Goal: Task Accomplishment & Management: Use online tool/utility

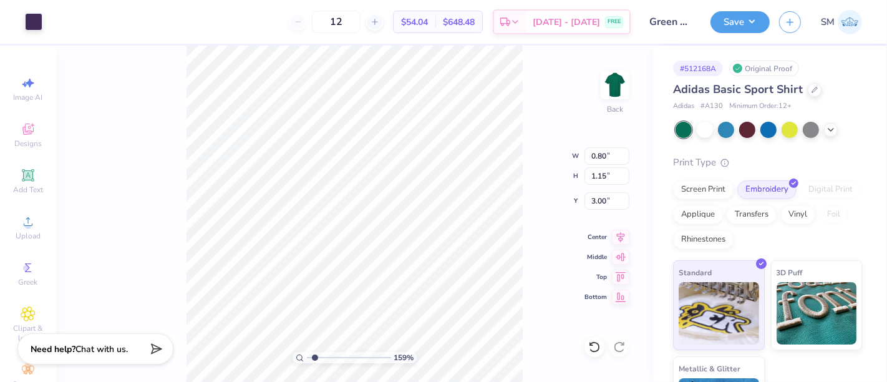
type input "1.64"
click at [315, 357] on input "range" at bounding box center [349, 357] width 84 height 11
click at [99, 230] on div "164 % Back W 0.80 0.80 " H 1.15 1.15 " Y 3.00 3.00 " Center Middle Top Bottom" at bounding box center [354, 214] width 597 height 336
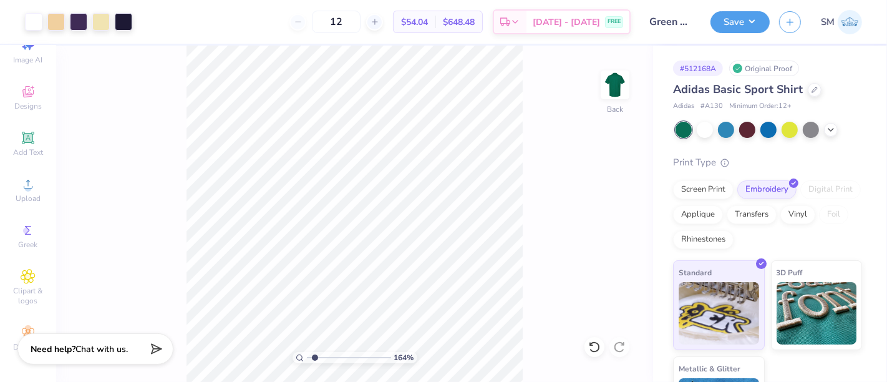
click at [25, 130] on icon at bounding box center [28, 137] width 15 height 15
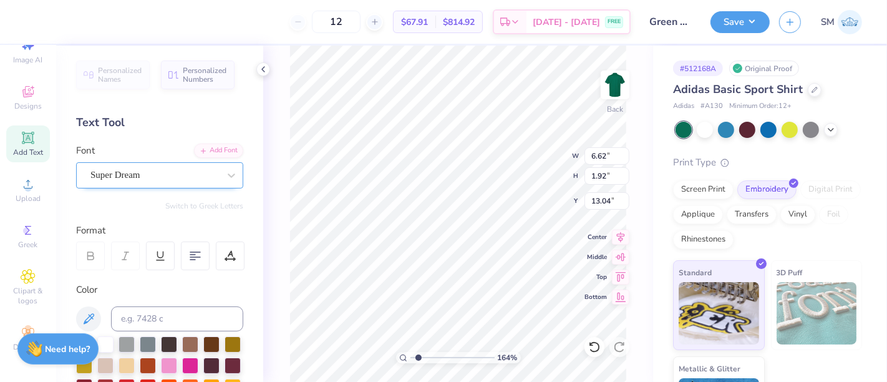
drag, startPoint x: 130, startPoint y: 177, endPoint x: 238, endPoint y: 192, distance: 109.5
click at [130, 177] on div "Super Dream" at bounding box center [154, 174] width 131 height 19
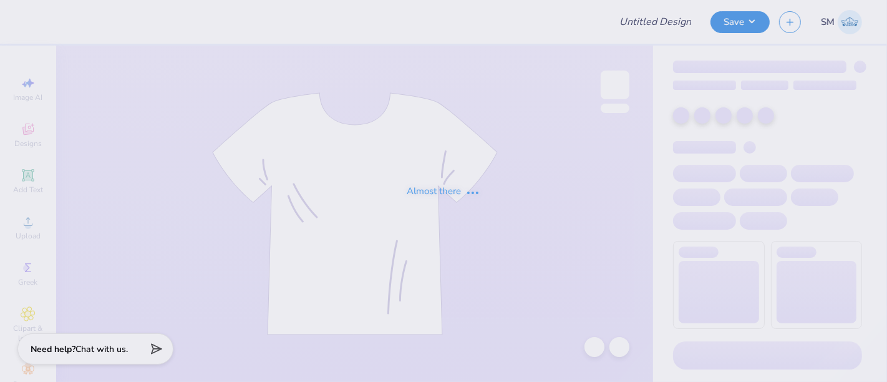
type input "phi beta lambda crewneck"
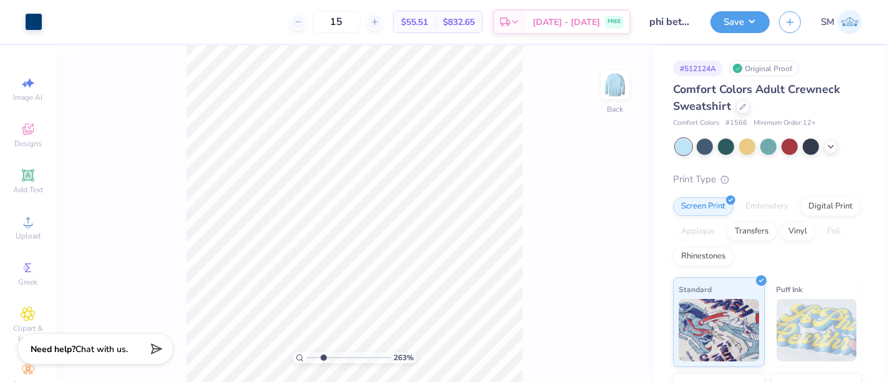
drag, startPoint x: 308, startPoint y: 359, endPoint x: 323, endPoint y: 361, distance: 14.5
type input "2.58"
click at [323, 359] on input "range" at bounding box center [349, 357] width 84 height 11
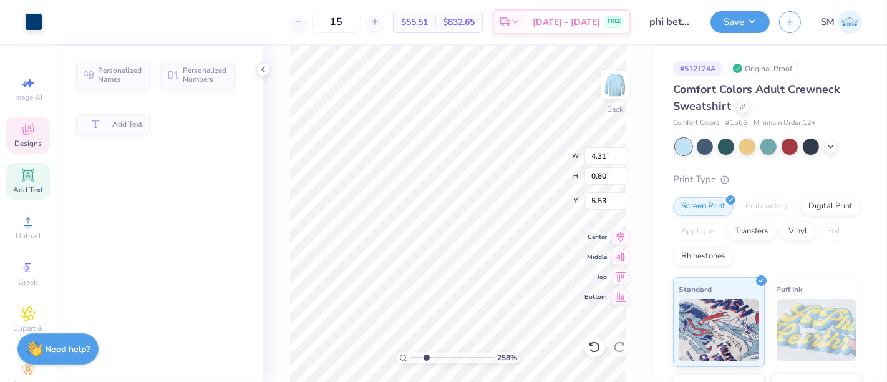
type input "4.31"
type input "0.80"
type input "5.54"
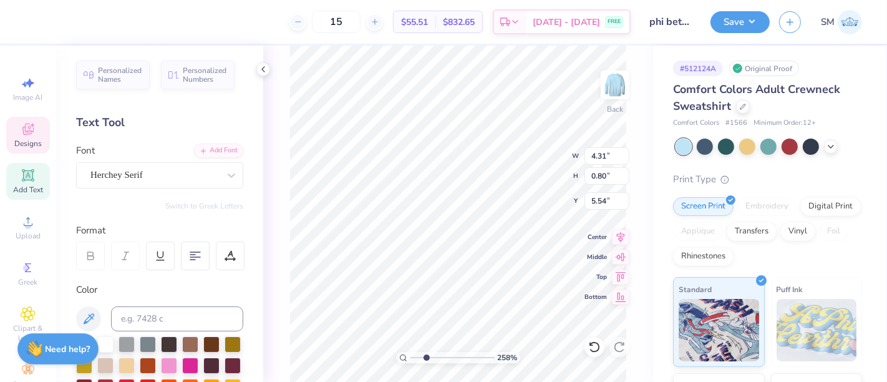
scroll to position [11, 1]
type textarea "at Penn STATE"
type input "0.18"
type input "5.37"
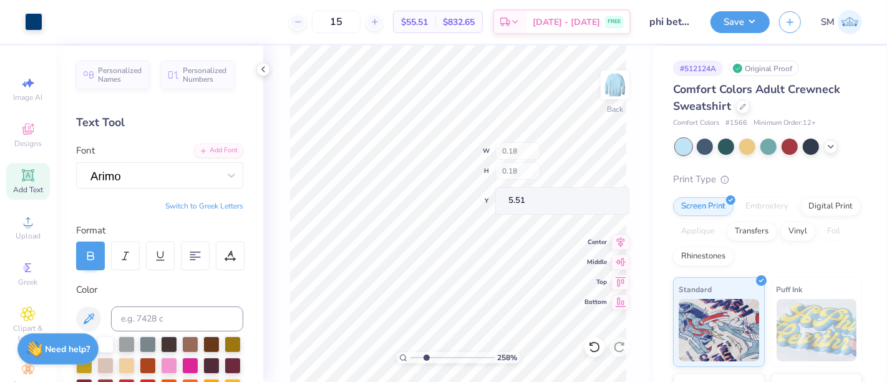
type input "5.51"
drag, startPoint x: 426, startPoint y: 356, endPoint x: 417, endPoint y: 356, distance: 8.7
type input "1.42"
click at [417, 356] on input "range" at bounding box center [453, 357] width 84 height 11
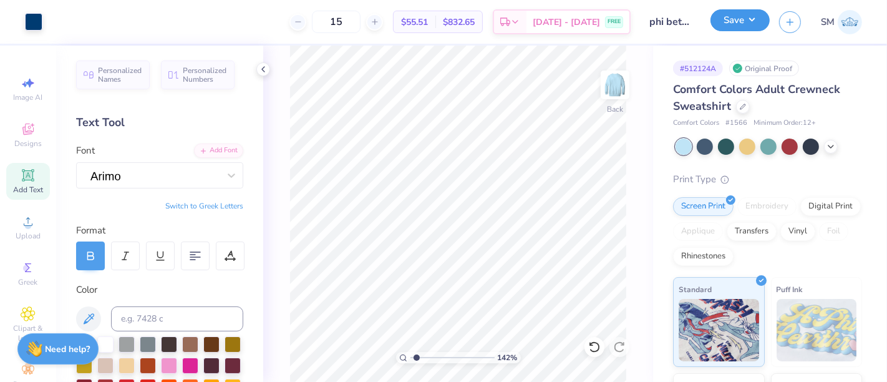
click at [749, 18] on button "Save" at bounding box center [740, 20] width 59 height 22
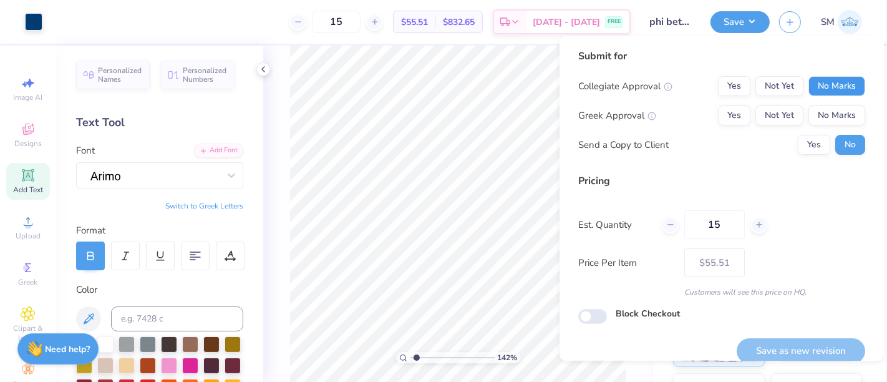
click at [818, 84] on button "No Marks" at bounding box center [837, 86] width 57 height 20
click at [724, 117] on button "Yes" at bounding box center [734, 115] width 32 height 20
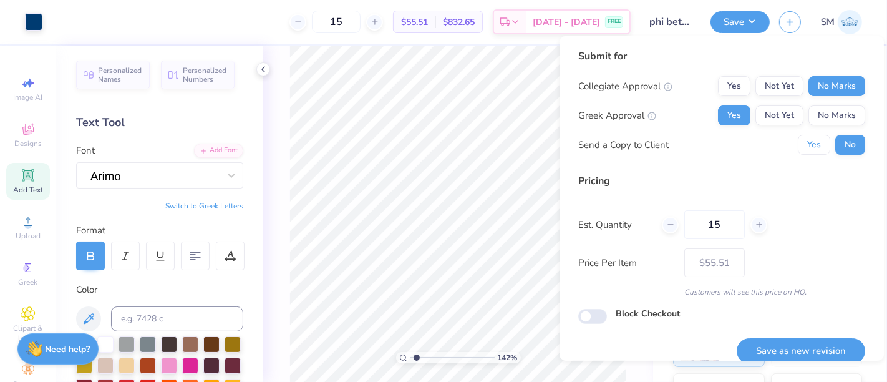
drag, startPoint x: 803, startPoint y: 154, endPoint x: 803, endPoint y: 170, distance: 16.2
click at [803, 155] on div "Submit for Collegiate Approval Yes Not Yet No Marks Greek Approval Yes Not Yet …" at bounding box center [721, 106] width 287 height 115
click at [806, 142] on button "Yes" at bounding box center [814, 145] width 32 height 20
click at [786, 348] on button "Save as new revision" at bounding box center [801, 351] width 129 height 26
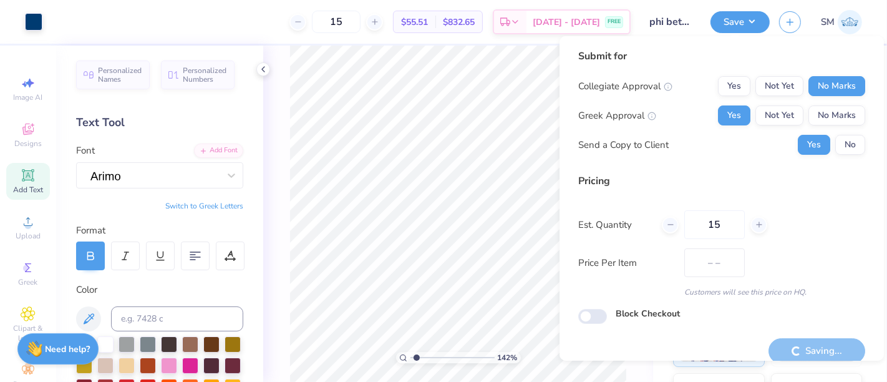
type input "$55.51"
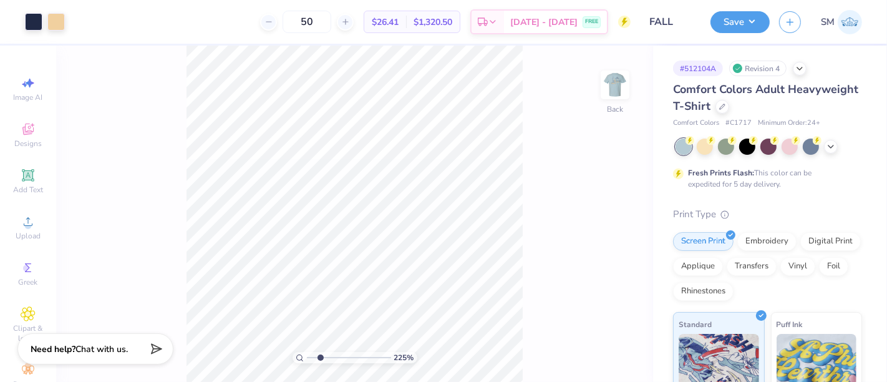
drag, startPoint x: 311, startPoint y: 358, endPoint x: 321, endPoint y: 353, distance: 10.9
type input "2.25"
click at [320, 357] on input "range" at bounding box center [349, 357] width 84 height 11
click at [23, 173] on icon at bounding box center [27, 174] width 9 height 9
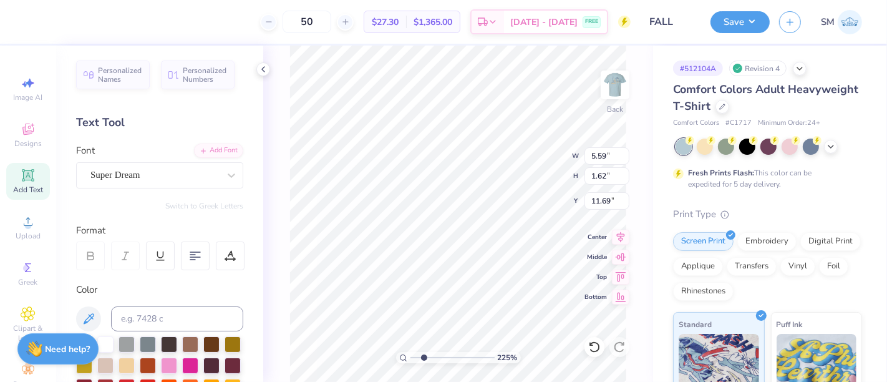
click at [288, 275] on div "225 % Back W 5.59 5.59 " H 1.62 1.62 " Y 11.69 11.69 " Center Middle Top Bottom" at bounding box center [458, 214] width 390 height 336
type textarea "™"
click at [132, 174] on div "Super Dream" at bounding box center [154, 174] width 131 height 19
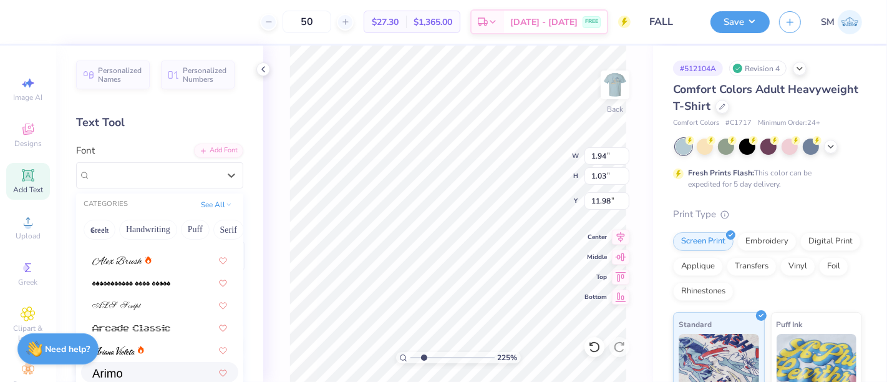
scroll to position [394, 0]
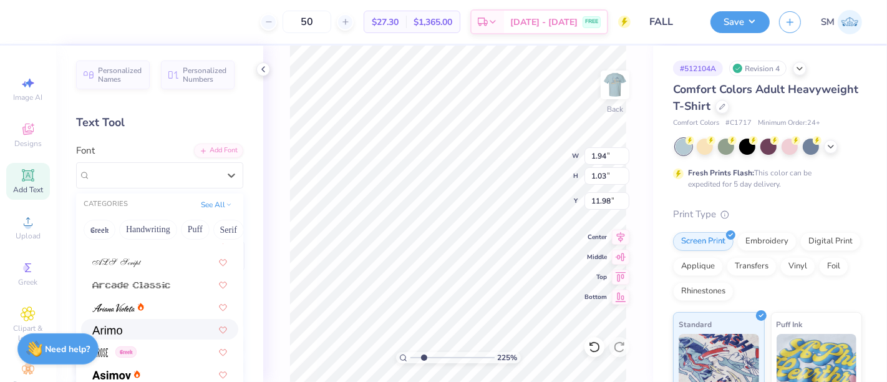
click at [139, 333] on div at bounding box center [159, 329] width 135 height 13
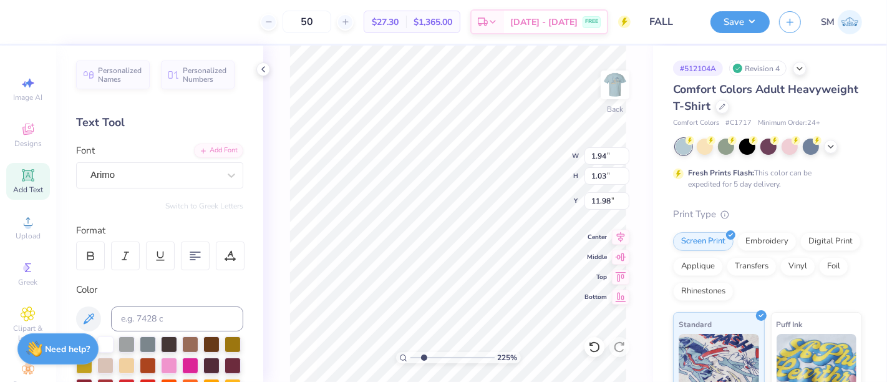
type input "1.84"
type input "0.87"
type input "12.06"
click at [176, 311] on input at bounding box center [177, 318] width 132 height 25
type input "533"
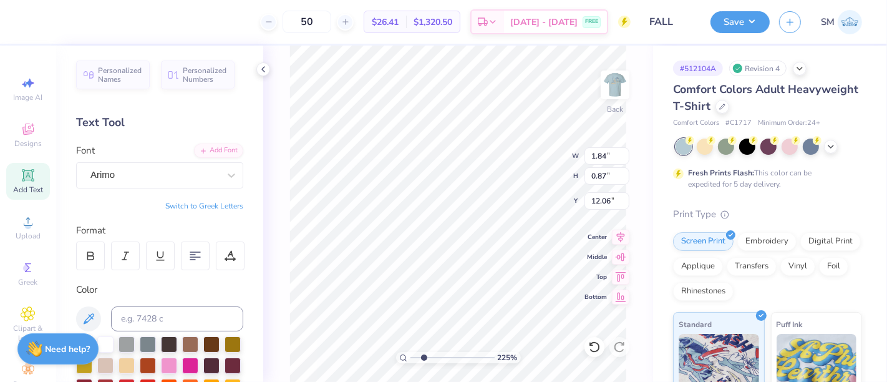
type input "0.67"
type input "0.32"
type input "3.81"
type input "0.21"
type input "0.10"
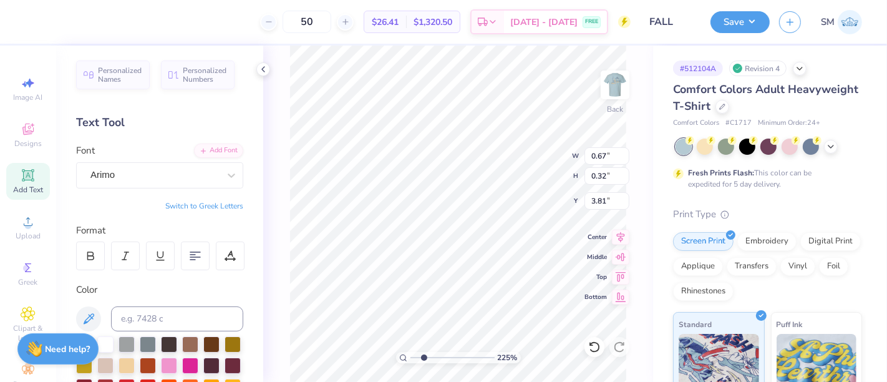
type input "4.03"
click at [618, 77] on img at bounding box center [615, 85] width 50 height 50
type input "4.31"
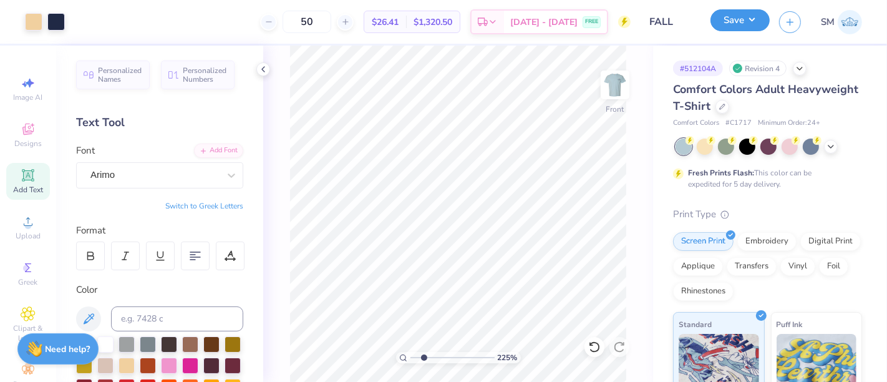
click at [727, 18] on button "Save" at bounding box center [740, 20] width 59 height 22
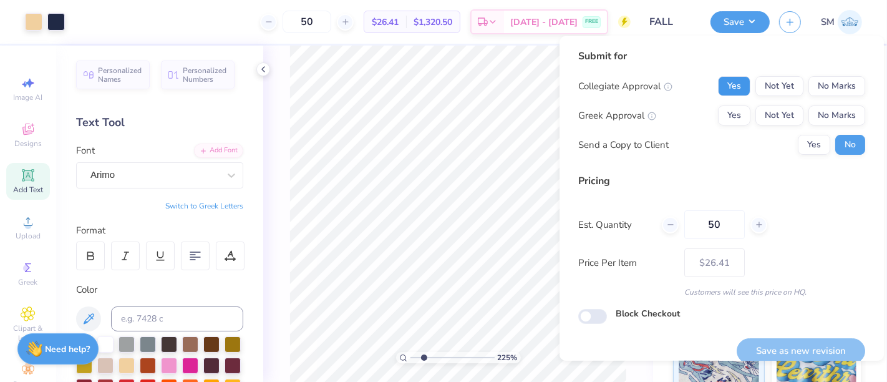
click at [725, 86] on button "Yes" at bounding box center [734, 86] width 32 height 20
drag, startPoint x: 832, startPoint y: 112, endPoint x: 816, endPoint y: 133, distance: 26.2
click at [833, 112] on button "No Marks" at bounding box center [837, 115] width 57 height 20
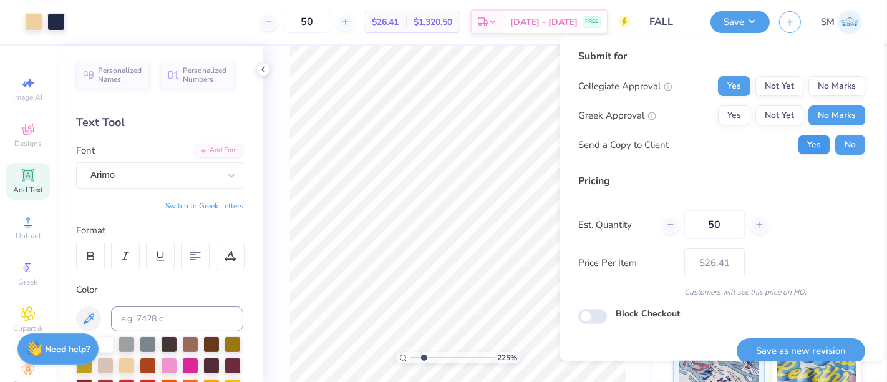
click at [809, 140] on button "Yes" at bounding box center [814, 145] width 32 height 20
click at [812, 350] on button "Save as new revision" at bounding box center [801, 351] width 129 height 26
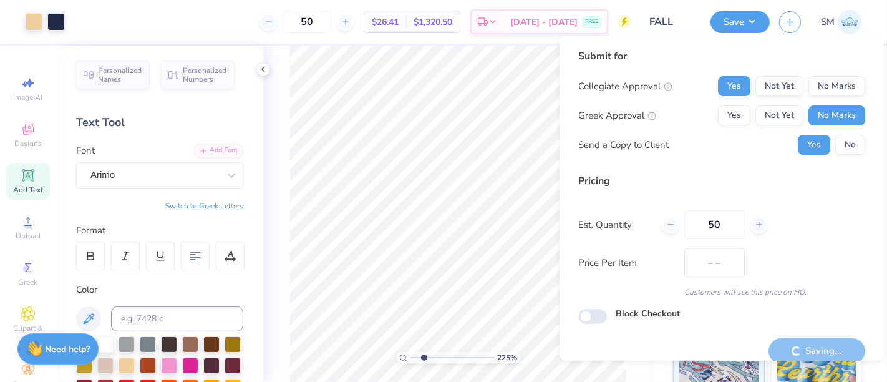
type input "$26.41"
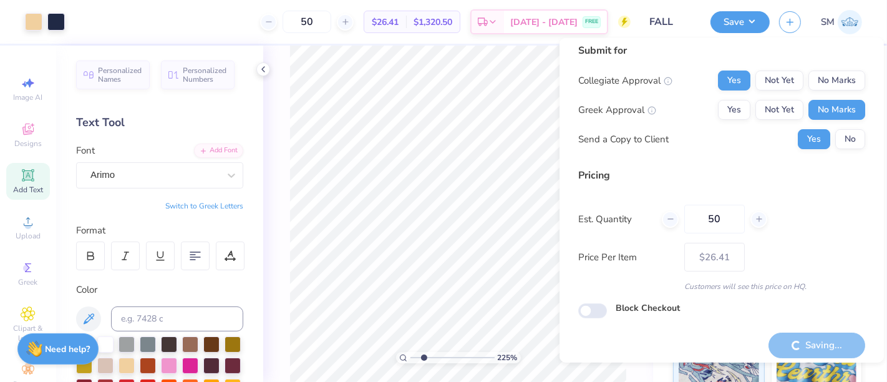
scroll to position [14, 0]
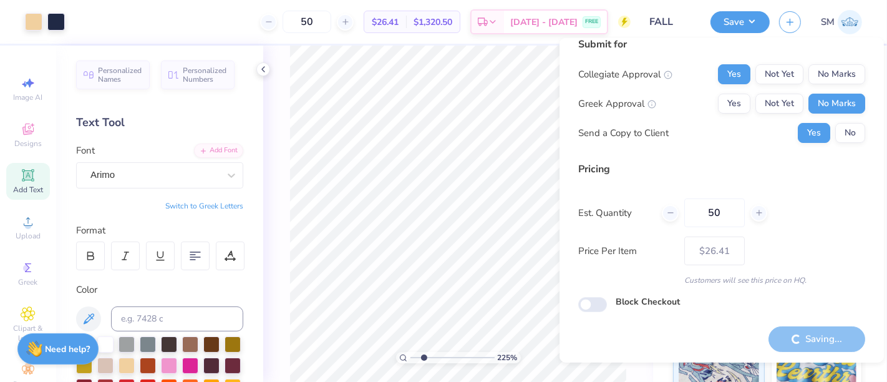
click at [261, 70] on icon at bounding box center [263, 69] width 10 height 10
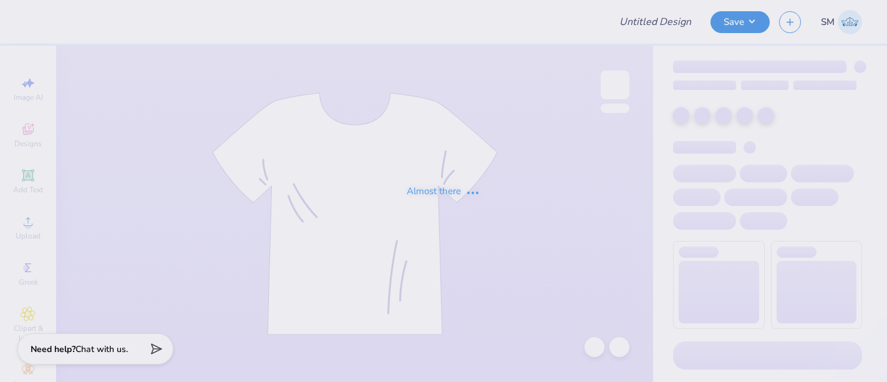
type input "Fall Regatta TShirt"
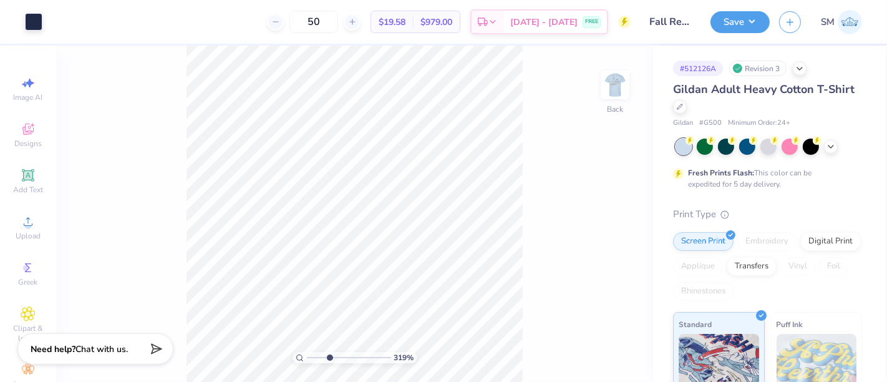
drag, startPoint x: 310, startPoint y: 359, endPoint x: 329, endPoint y: 356, distance: 19.6
click at [329, 356] on input "range" at bounding box center [349, 357] width 84 height 11
drag, startPoint x: 320, startPoint y: 358, endPoint x: 308, endPoint y: 354, distance: 12.6
type input "1"
click at [307, 358] on input "range" at bounding box center [349, 357] width 84 height 11
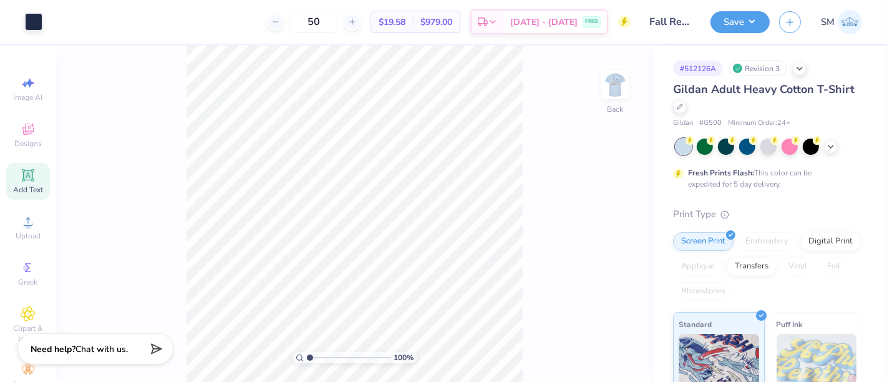
click at [26, 178] on icon at bounding box center [27, 174] width 9 height 9
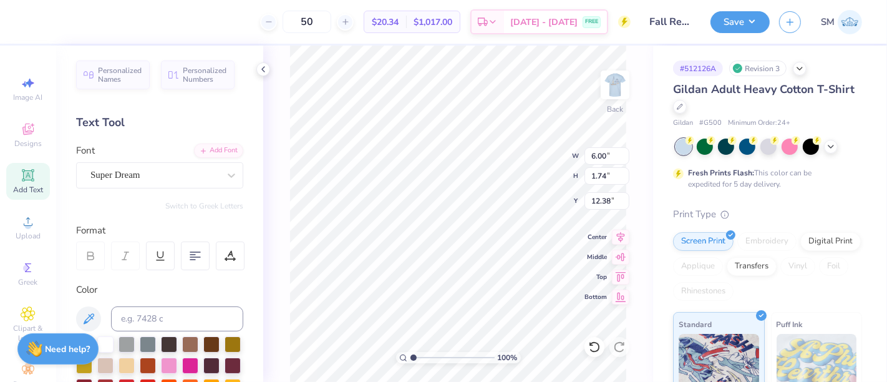
paste textarea "™"
type textarea "™"
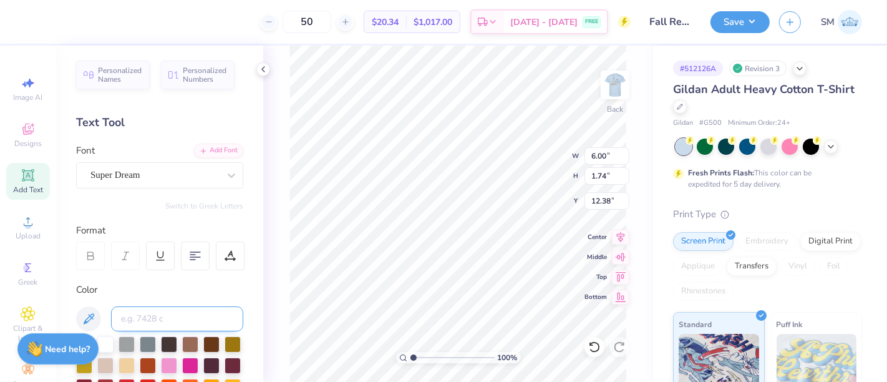
click at [152, 321] on input at bounding box center [177, 318] width 132 height 25
type input "233 c"
drag, startPoint x: 282, startPoint y: 110, endPoint x: 64, endPoint y: 44, distance: 228.4
click at [283, 110] on div "100 % Back W 6.00 6.00 " H 1.74 1.74 " Y 12.38 12.38 " Center Middle Top Bottom" at bounding box center [458, 214] width 390 height 336
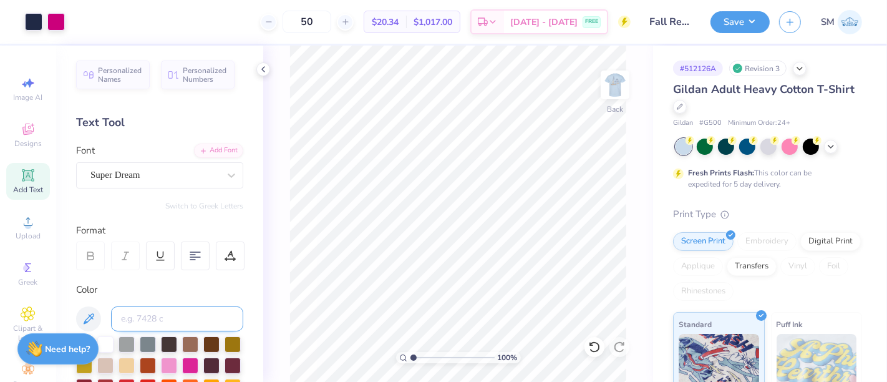
click at [152, 316] on input at bounding box center [177, 318] width 132 height 25
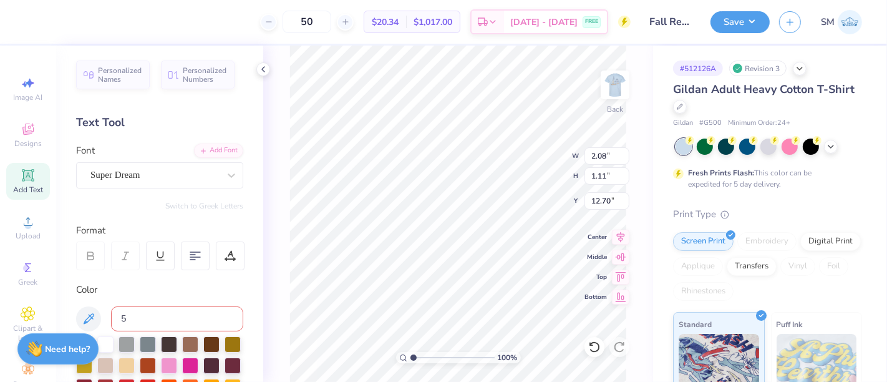
click at [148, 314] on input "5" at bounding box center [177, 318] width 132 height 25
type input "533"
click at [140, 177] on div "Super Dream" at bounding box center [154, 174] width 131 height 19
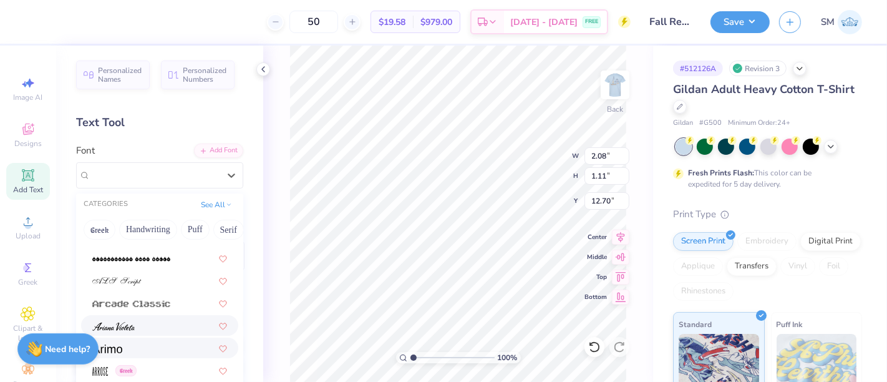
scroll to position [397, 0]
drag, startPoint x: 119, startPoint y: 350, endPoint x: 127, endPoint y: 349, distance: 8.8
click at [119, 351] on img at bounding box center [107, 348] width 30 height 9
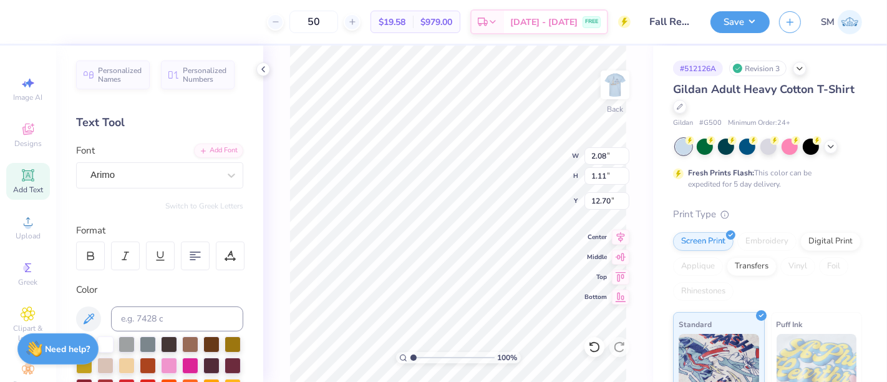
type input "1.97"
type input "0.94"
type input "12.78"
type input "0.87"
type input "0.41"
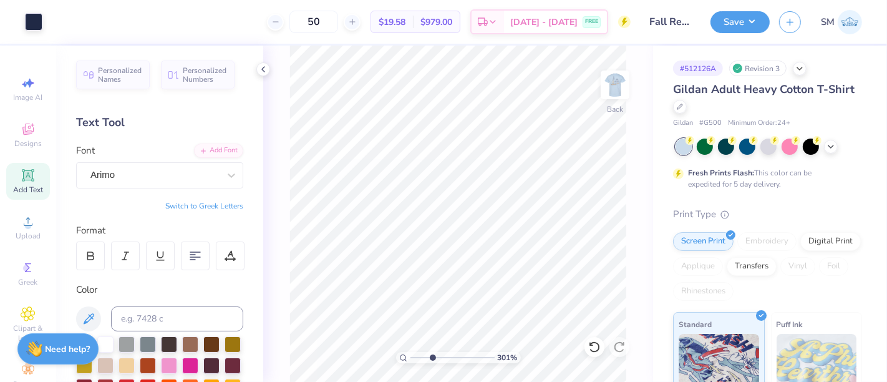
drag, startPoint x: 413, startPoint y: 356, endPoint x: 432, endPoint y: 353, distance: 19.1
type input "3.24"
click at [432, 353] on input "range" at bounding box center [453, 357] width 84 height 11
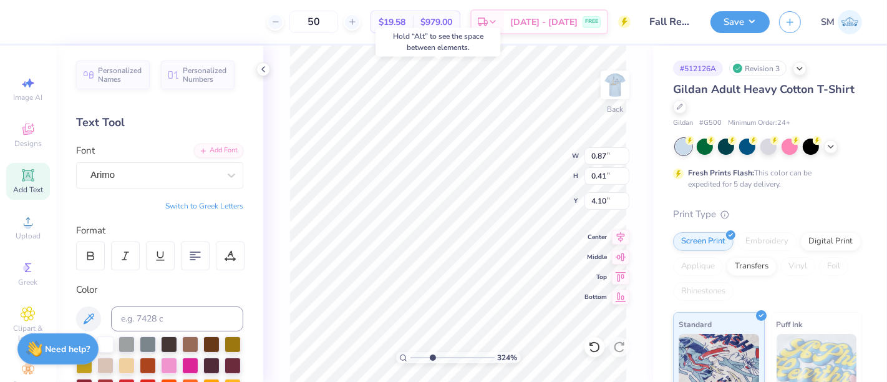
type input "4.10"
type input "0.57"
type input "0.27"
type input "4.24"
type input "3.88"
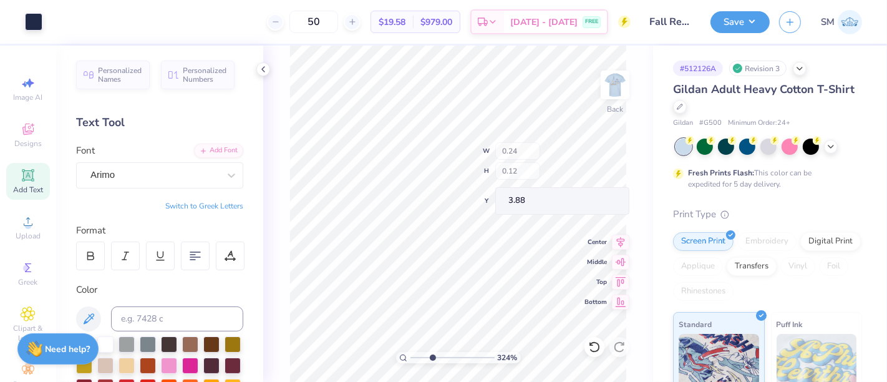
type input "0.24"
type input "0.12"
type input "4.29"
drag, startPoint x: 432, startPoint y: 354, endPoint x: 452, endPoint y: 344, distance: 22.9
type input "5.66"
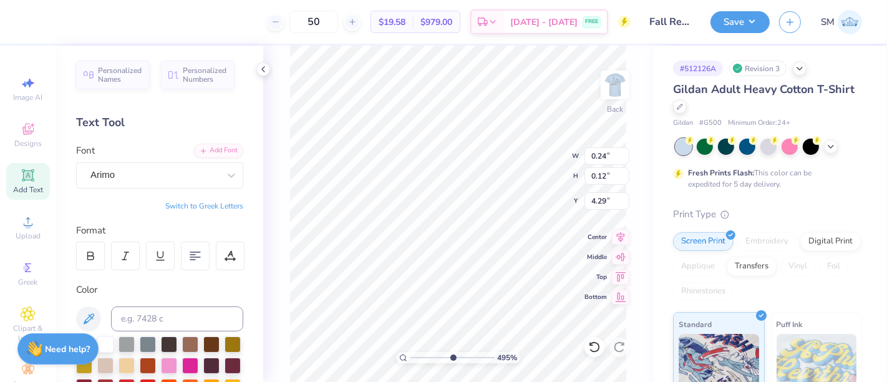
click at [452, 352] on input "range" at bounding box center [453, 357] width 84 height 11
type input "0.15"
type input "0.07"
type input "4.34"
type input "4.35"
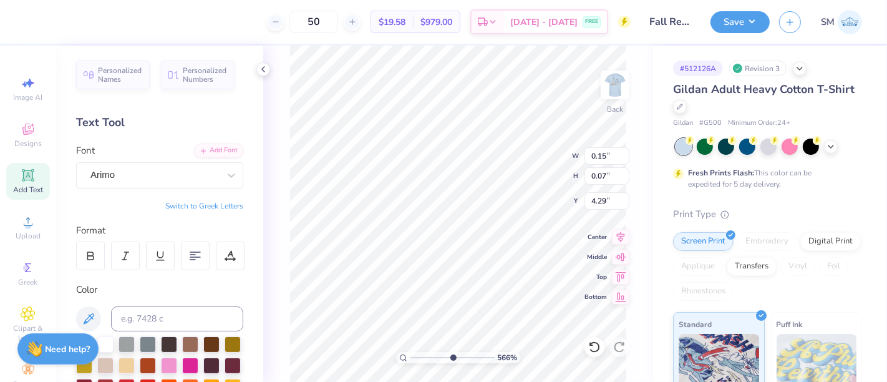
type input "4.29"
type input "0.17"
type input "0.08"
type input "0.13"
type input "0.06"
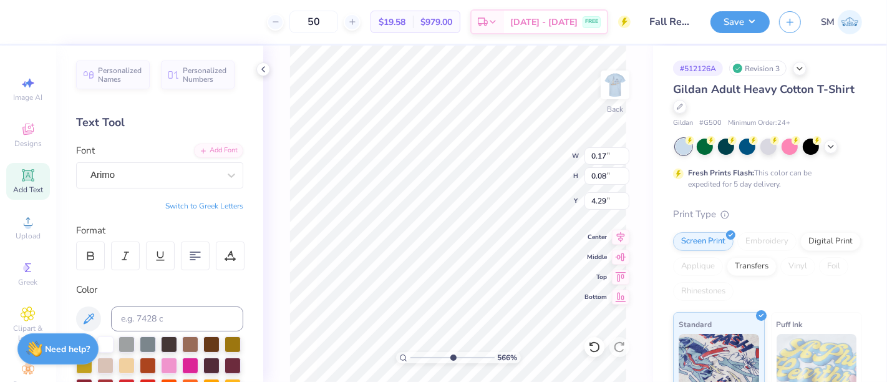
type input "4.31"
click at [611, 82] on img at bounding box center [615, 85] width 50 height 50
type input "0.13"
type input "0.06"
type input "6.03"
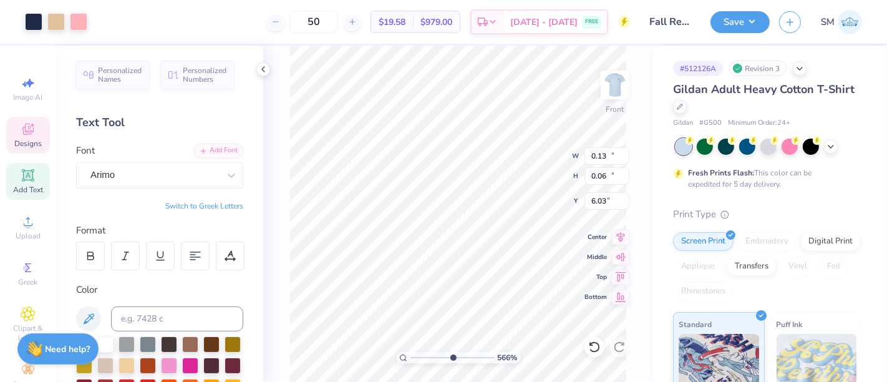
type input "11.61"
type input "12.04"
type input "2.89"
type input "0.13"
type input "0.06"
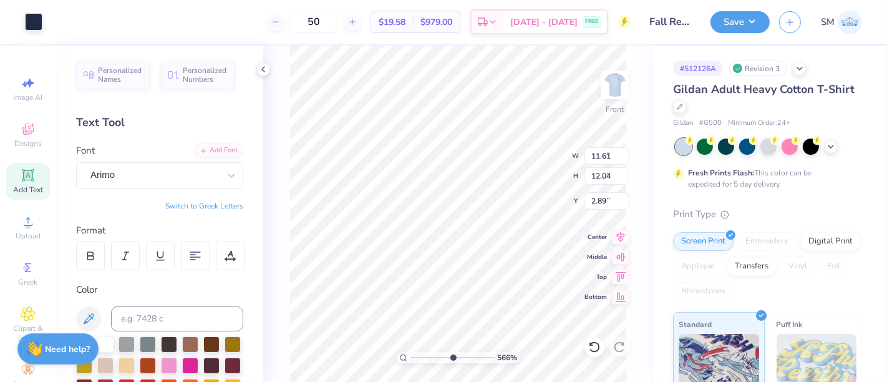
type input "6.03"
type input "11.61"
type input "12.04"
type input "2.88"
type input "0.13"
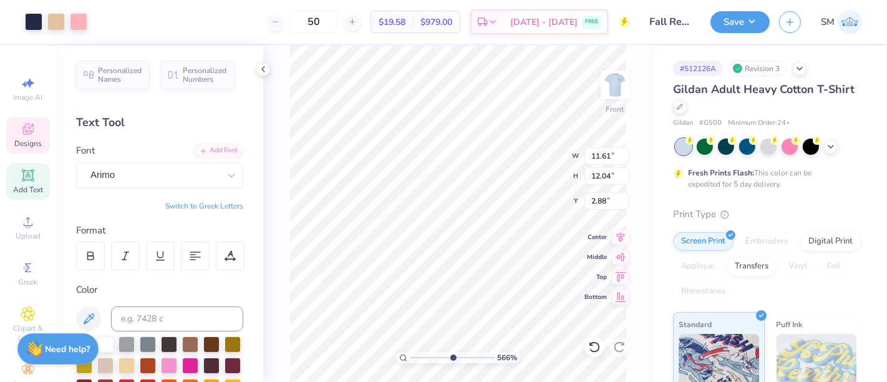
type input "0.06"
type input "5.99"
type input "0.24"
type input "0.12"
type input "5.94"
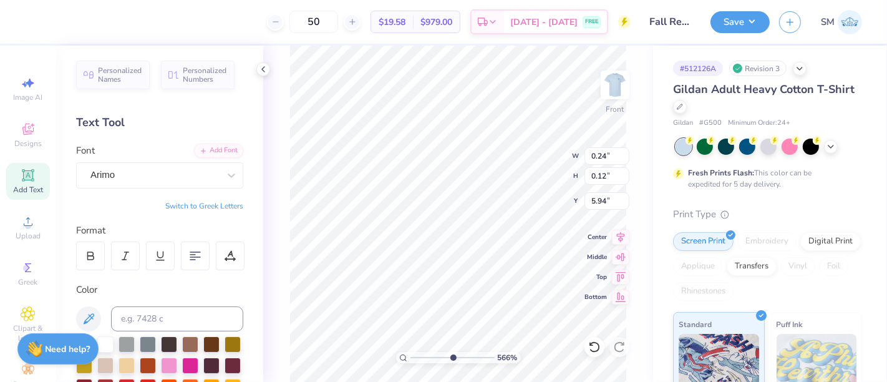
type input "0.21"
type input "0.10"
type input "5.95"
type input "0.12"
type input "0.06"
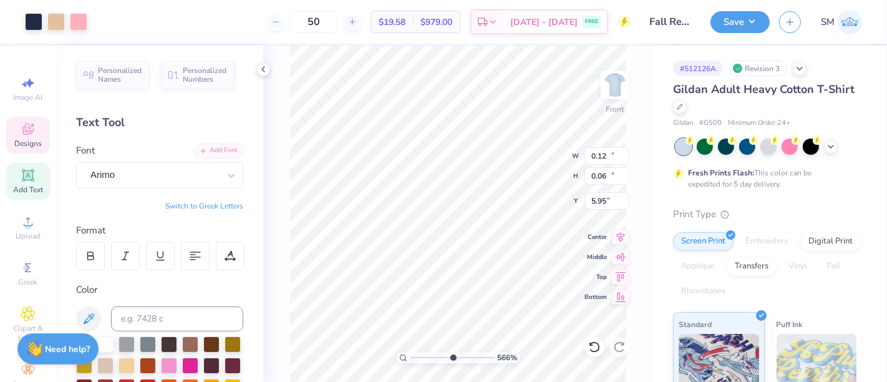
type input "11.61"
type input "12.04"
type input "2.87"
drag, startPoint x: 452, startPoint y: 356, endPoint x: 419, endPoint y: 354, distance: 33.1
type input "1.08"
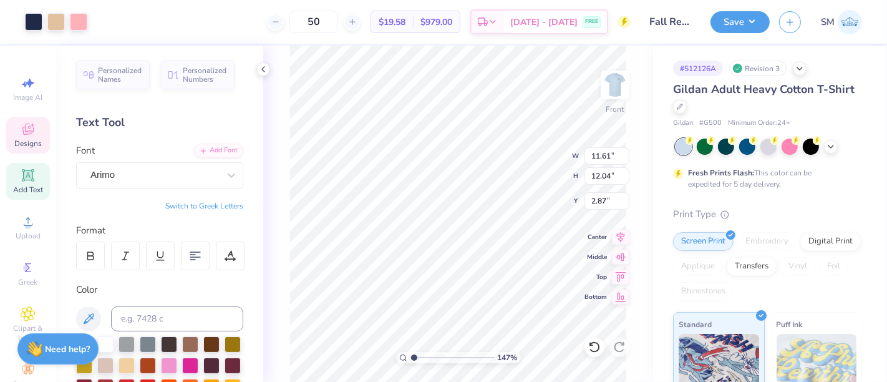
click at [414, 359] on input "range" at bounding box center [453, 357] width 84 height 11
click at [741, 23] on button "Save" at bounding box center [740, 20] width 59 height 22
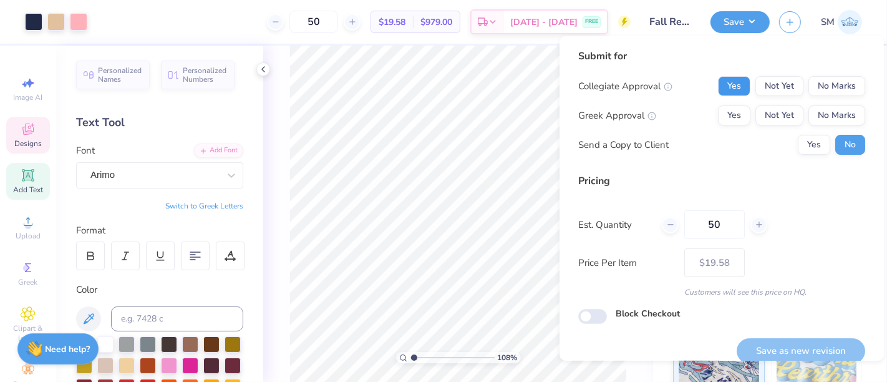
click at [723, 85] on button "Yes" at bounding box center [734, 86] width 32 height 20
click at [816, 119] on button "No Marks" at bounding box center [837, 115] width 57 height 20
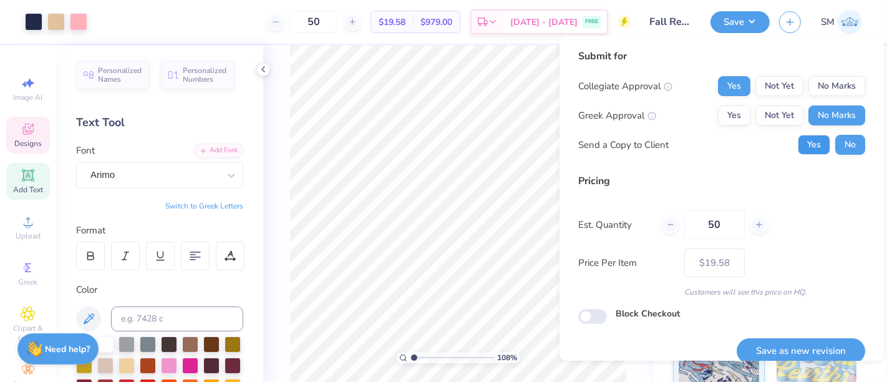
click at [805, 143] on button "Yes" at bounding box center [814, 145] width 32 height 20
click at [819, 345] on button "Save as new revision" at bounding box center [801, 351] width 129 height 26
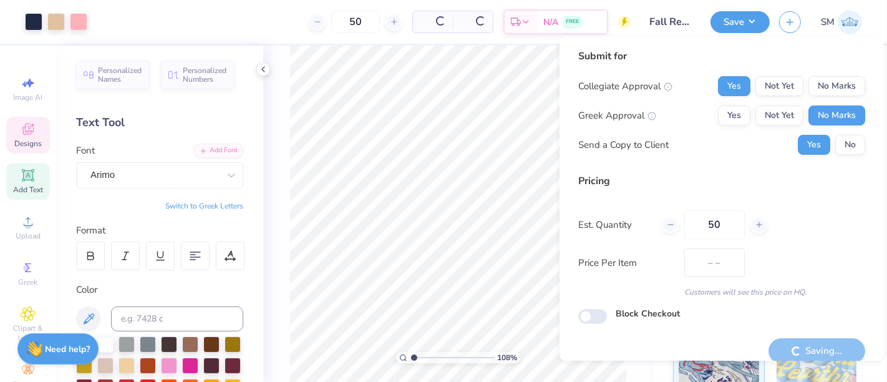
type input "$19.58"
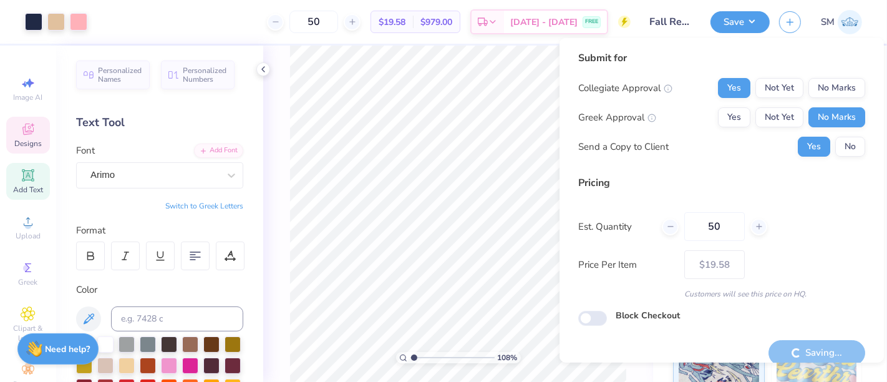
scroll to position [14, 0]
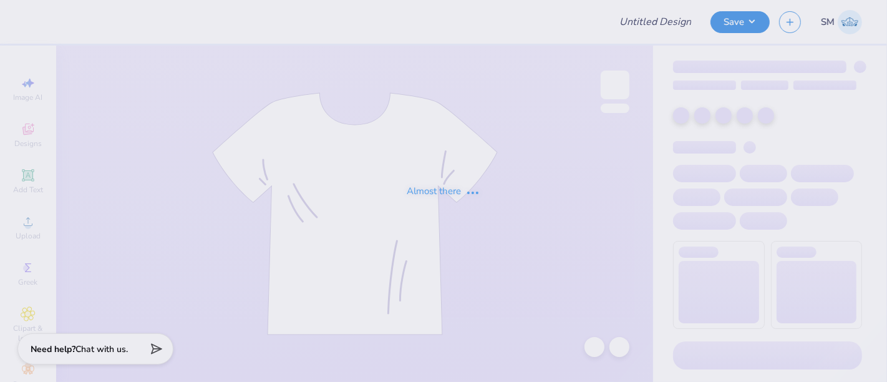
type input "TKE X CHI O FOOTBALL"
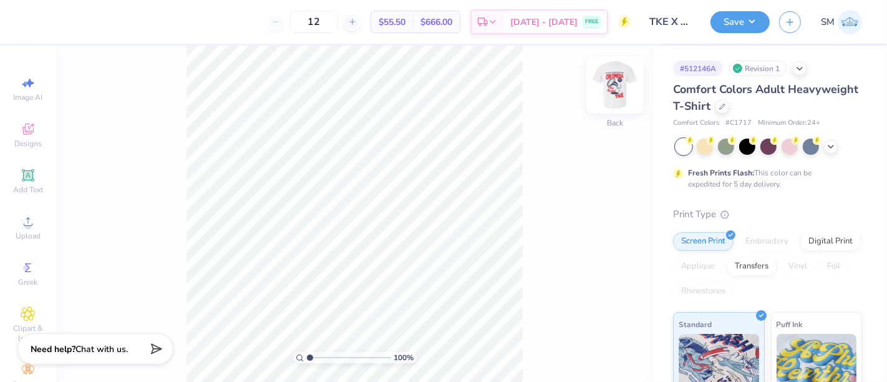
click at [619, 86] on img at bounding box center [615, 85] width 50 height 50
drag, startPoint x: 309, startPoint y: 356, endPoint x: 319, endPoint y: 356, distance: 9.4
type input "2.14"
click at [319, 356] on input "range" at bounding box center [349, 357] width 84 height 11
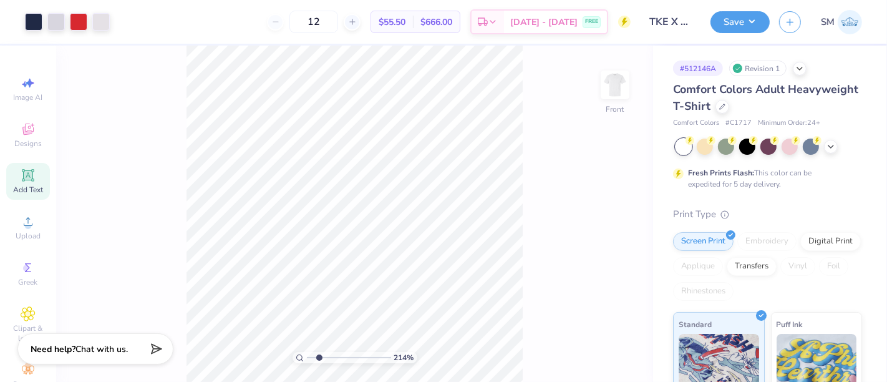
click at [21, 176] on icon at bounding box center [28, 175] width 15 height 15
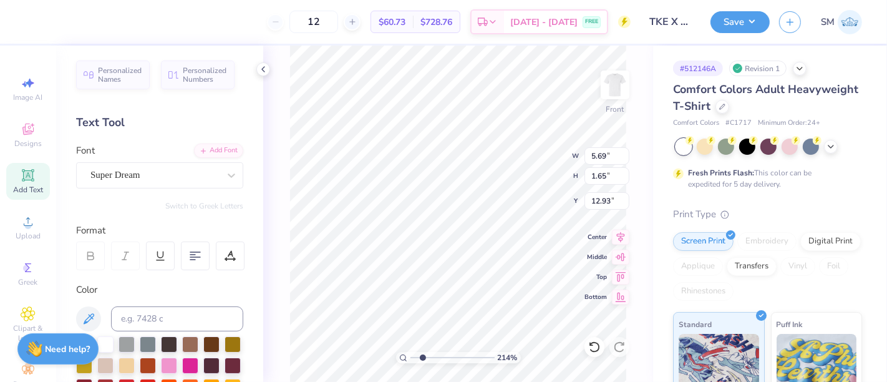
scroll to position [11, 2]
paste textarea "® UNH Wildcats ®"
type textarea "®"
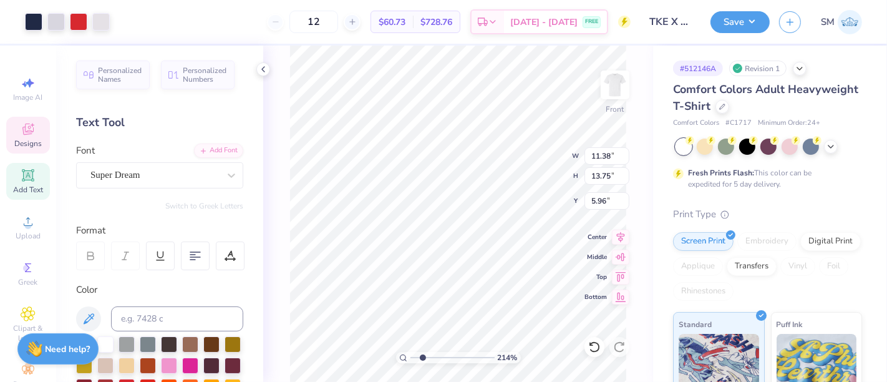
type input "11.38"
type input "13.75"
type input "5.96"
type input "1.63"
type input "1.64"
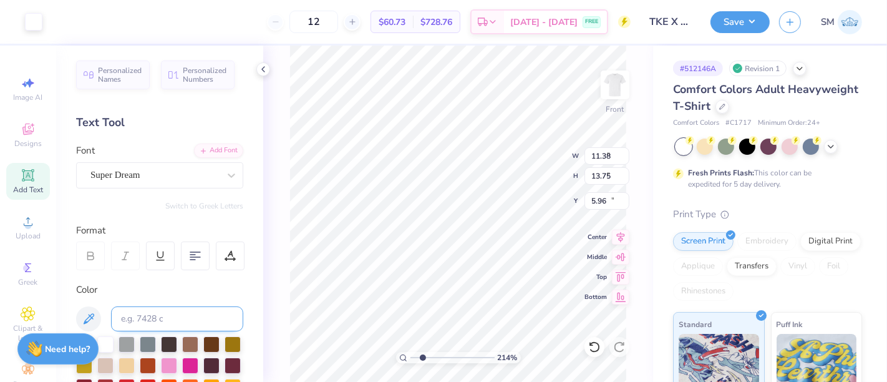
type input "12.93"
click at [158, 318] on input at bounding box center [177, 318] width 132 height 25
type input "533"
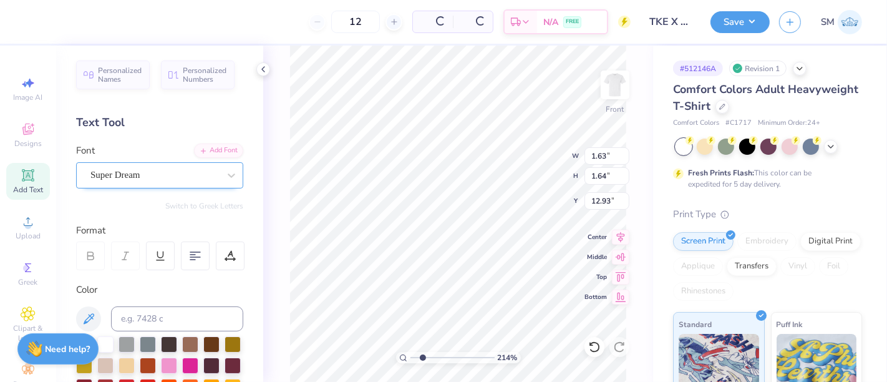
click at [155, 175] on div "Super Dream" at bounding box center [154, 174] width 131 height 19
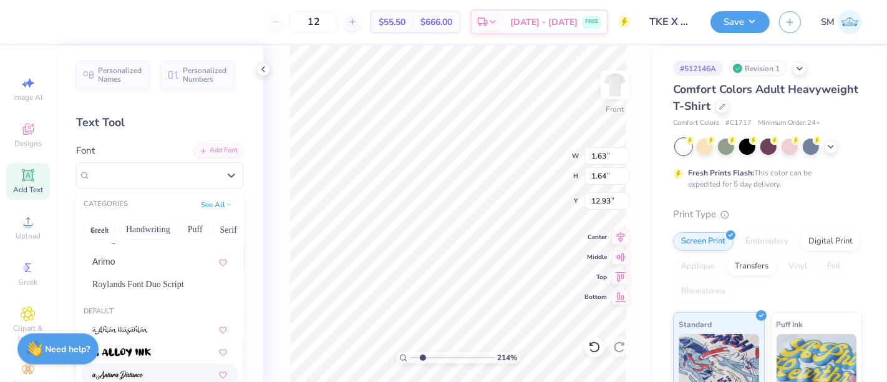
scroll to position [0, 0]
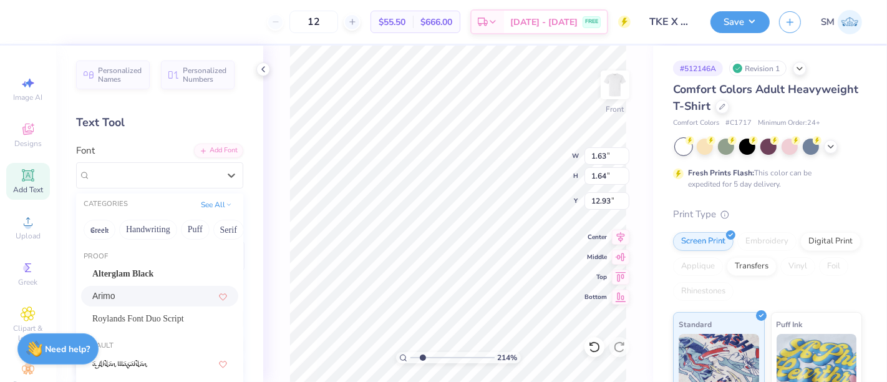
click at [135, 300] on div "Arimo" at bounding box center [159, 296] width 135 height 13
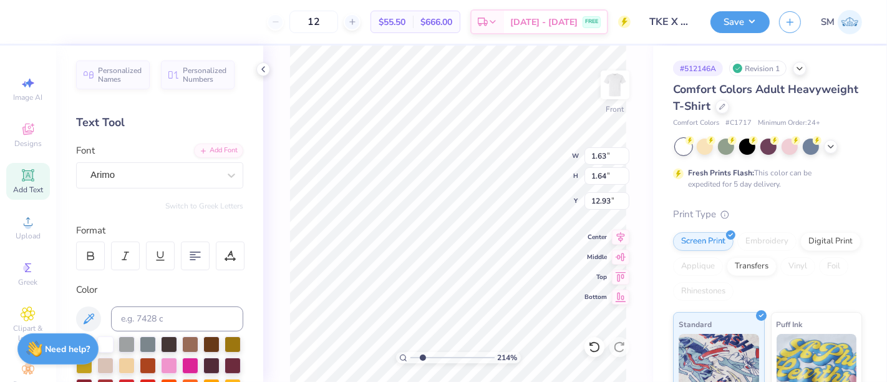
type input "1.66"
type input "12.92"
type input "0.46"
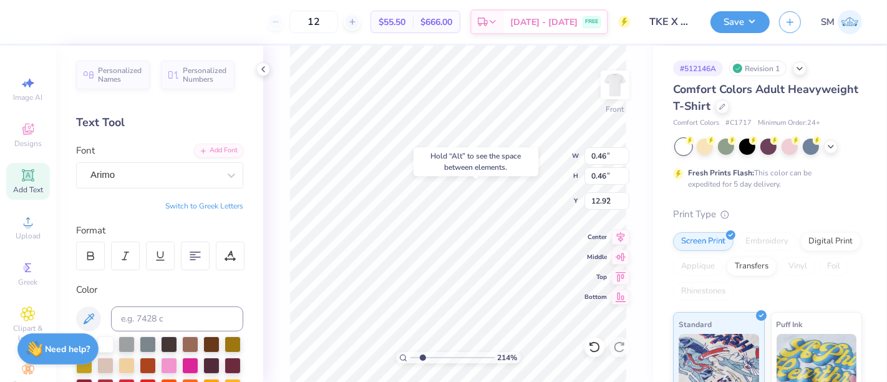
type input "6.16"
type input "0.24"
type input "6.38"
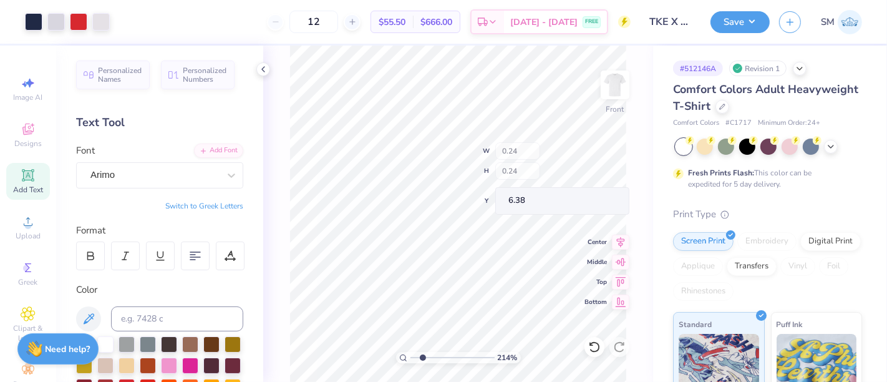
type input "0.18"
type input "6.49"
click at [459, 353] on input "range" at bounding box center [453, 357] width 84 height 11
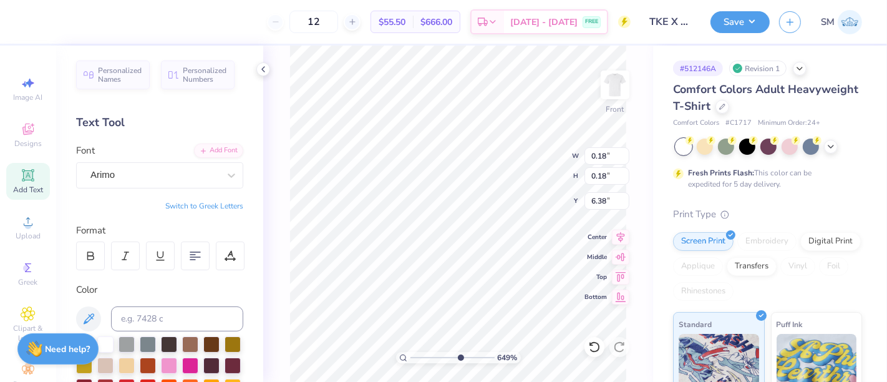
type input "6.31"
type input "0.13"
type input "11.38"
type input "13.75"
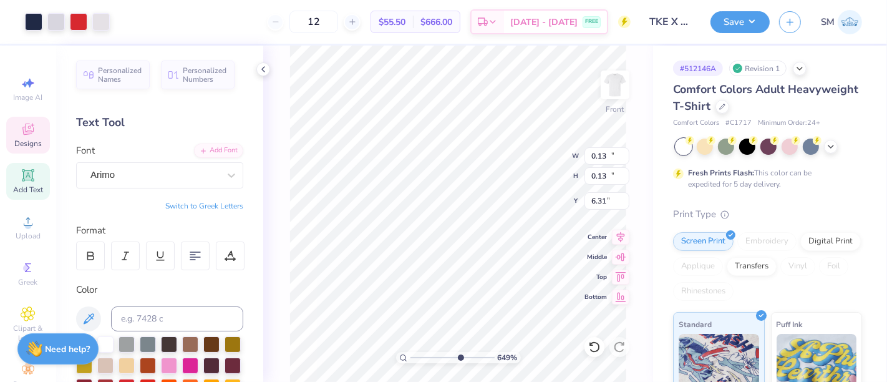
type input "5.97"
type input "5.99"
drag, startPoint x: 425, startPoint y: 368, endPoint x: 439, endPoint y: 359, distance: 16.8
type input "4.12"
click at [439, 359] on input "range" at bounding box center [453, 357] width 84 height 11
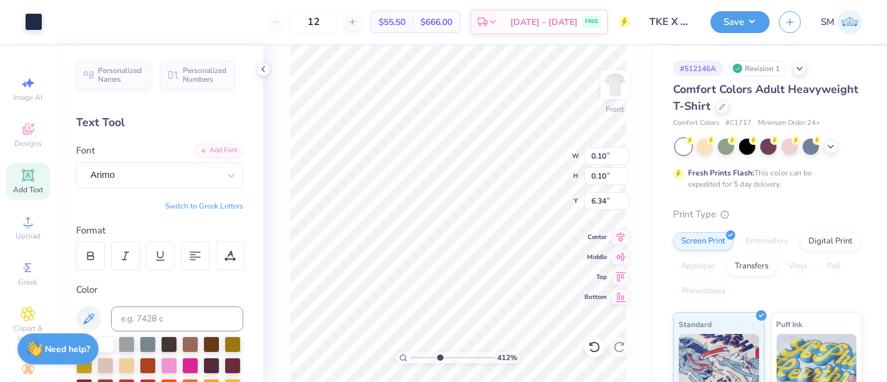
type input "6.35"
type input "0.14"
type input "0.10"
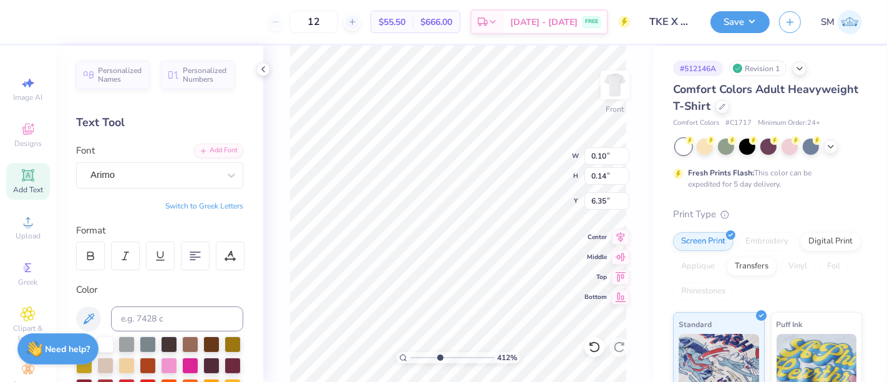
type input "6.39"
type input "11.38"
type input "13.75"
type input "5.99"
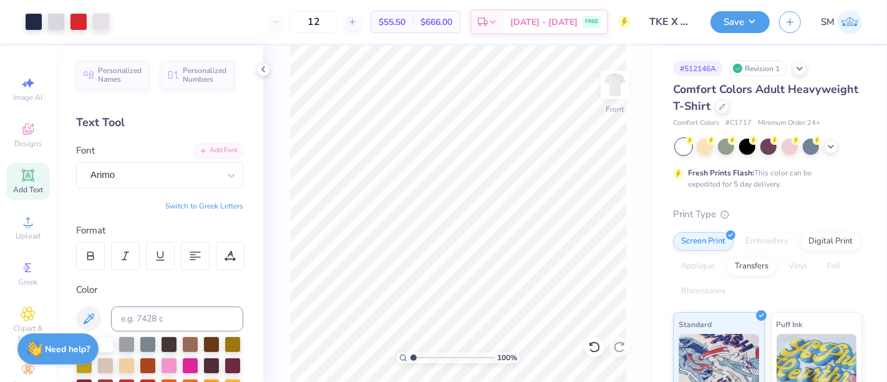
drag, startPoint x: 437, startPoint y: 356, endPoint x: 408, endPoint y: 359, distance: 29.5
type input "1"
click at [411, 359] on input "range" at bounding box center [453, 357] width 84 height 11
click at [741, 18] on button "Save" at bounding box center [740, 20] width 59 height 22
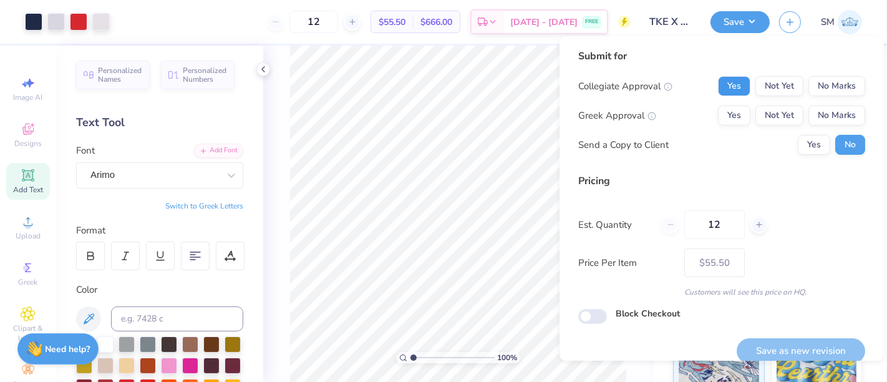
click at [728, 82] on button "Yes" at bounding box center [734, 86] width 32 height 20
click at [726, 115] on button "Yes" at bounding box center [734, 115] width 32 height 20
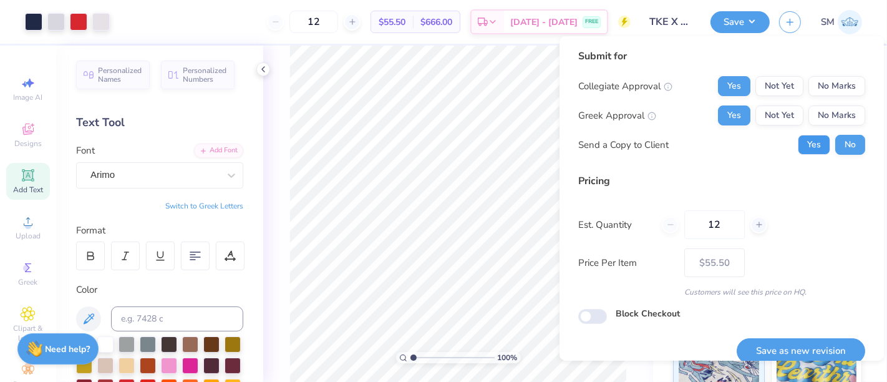
drag, startPoint x: 809, startPoint y: 144, endPoint x: 811, endPoint y: 171, distance: 26.9
click at [809, 145] on button "Yes" at bounding box center [814, 145] width 32 height 20
click at [815, 339] on button "Save as new revision" at bounding box center [801, 351] width 129 height 26
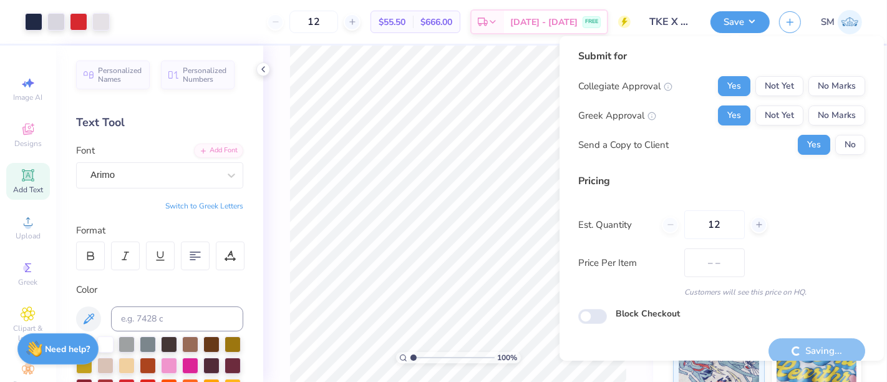
type input "$55.50"
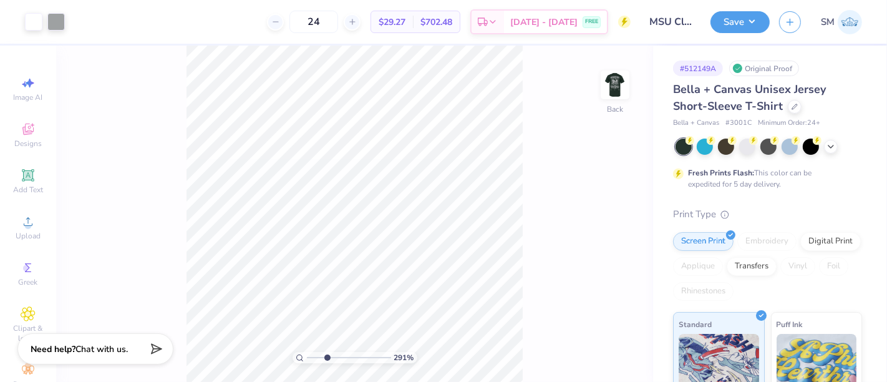
drag, startPoint x: 313, startPoint y: 357, endPoint x: 326, endPoint y: 351, distance: 14.8
type input "3.02"
click at [326, 352] on input "range" at bounding box center [349, 357] width 84 height 11
click at [627, 75] on img at bounding box center [615, 84] width 25 height 25
click at [23, 178] on icon at bounding box center [27, 174] width 9 height 9
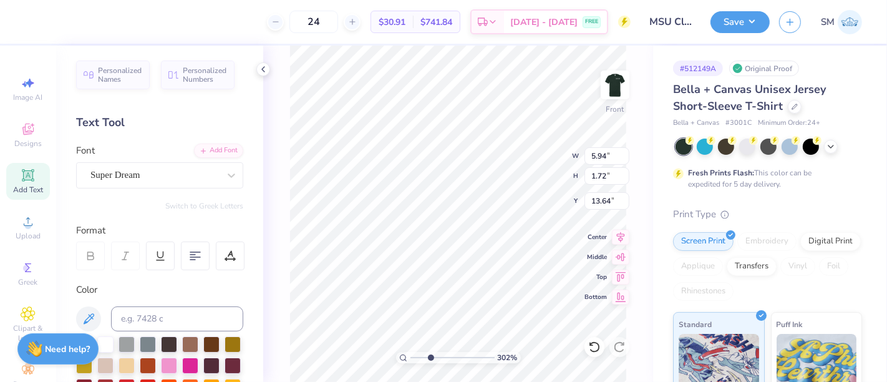
scroll to position [11, 1]
type textarea "®"
click at [168, 179] on div "Super Dream" at bounding box center [154, 174] width 131 height 19
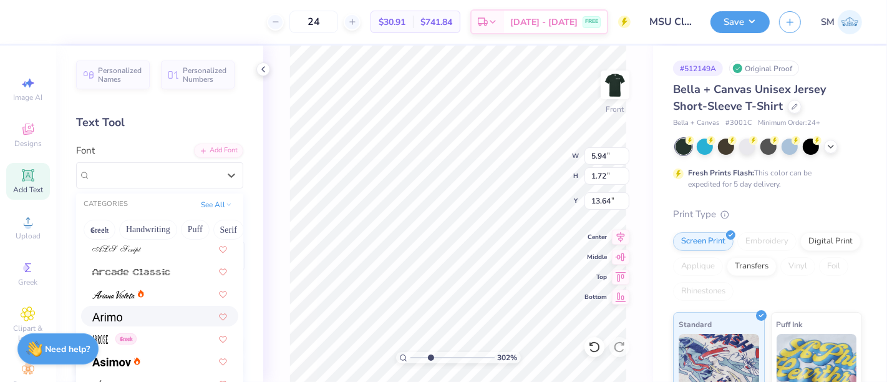
scroll to position [364, 0]
click at [140, 316] on div at bounding box center [159, 314] width 135 height 13
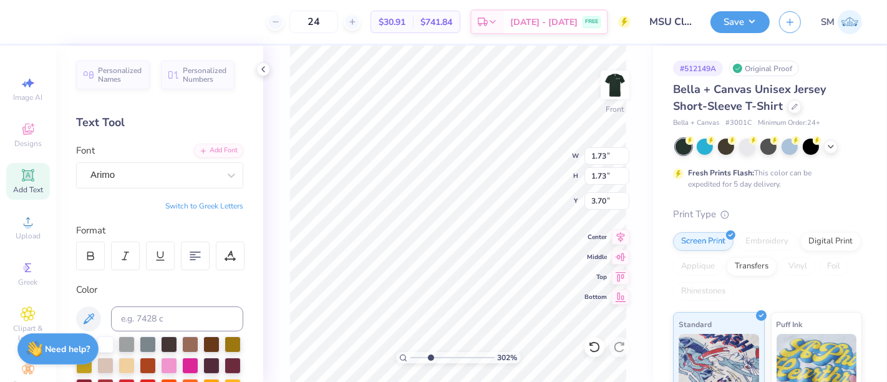
type input "3.70"
type input "0.27"
type input "11.42"
type input "18.00"
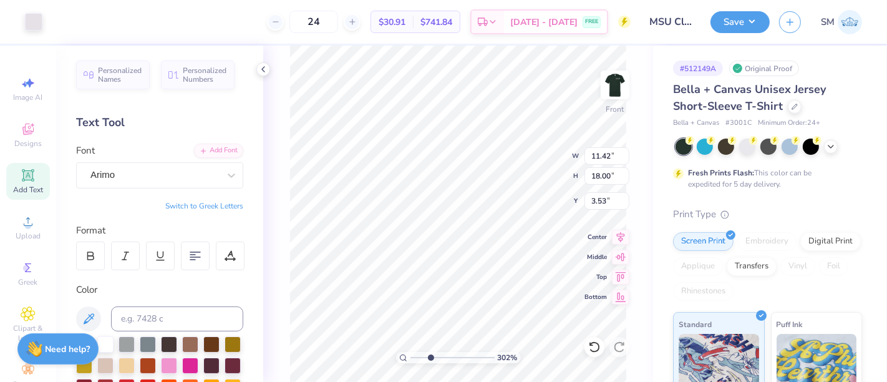
type input "3.55"
type input "4.64"
type input "11.42"
type input "18.00"
type input "3.55"
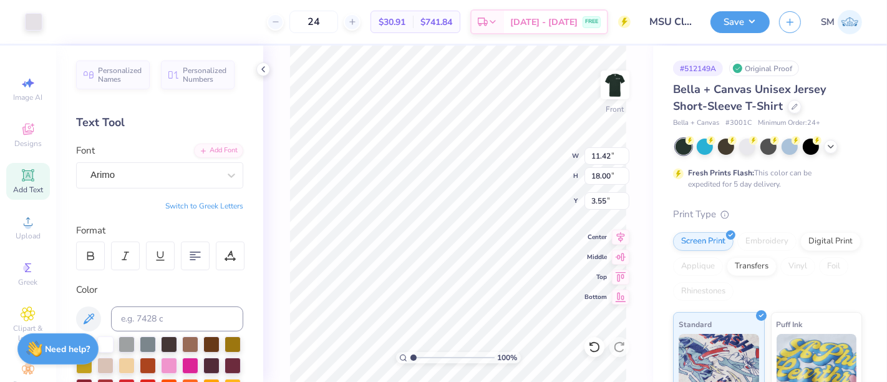
drag, startPoint x: 429, startPoint y: 356, endPoint x: 396, endPoint y: 359, distance: 33.8
type input "1"
click at [411, 359] on input "range" at bounding box center [453, 357] width 84 height 11
click at [739, 17] on button "Save" at bounding box center [740, 20] width 59 height 22
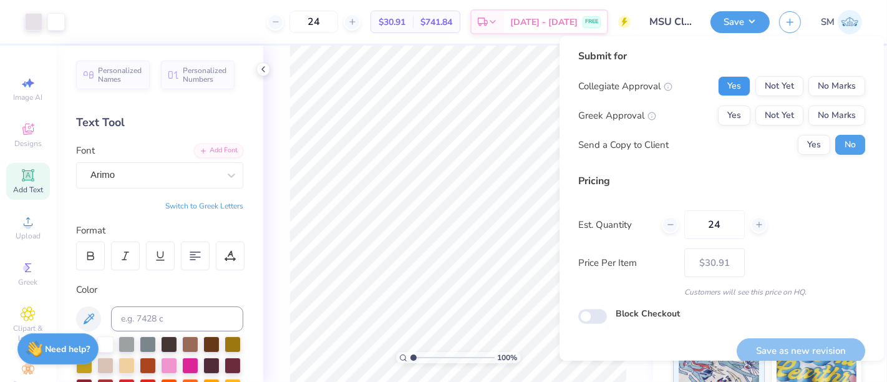
click at [725, 79] on button "Yes" at bounding box center [734, 86] width 32 height 20
drag, startPoint x: 821, startPoint y: 115, endPoint x: 808, endPoint y: 132, distance: 21.3
click at [820, 117] on button "No Marks" at bounding box center [837, 115] width 57 height 20
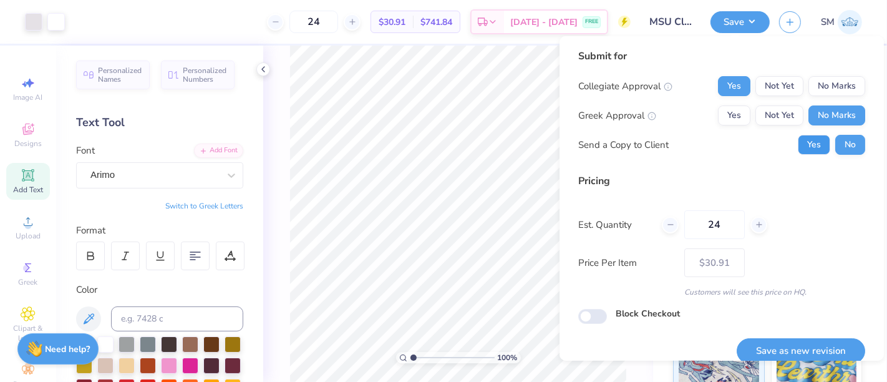
click at [799, 145] on button "Yes" at bounding box center [814, 145] width 32 height 20
click at [797, 344] on button "Save as new revision" at bounding box center [801, 351] width 129 height 26
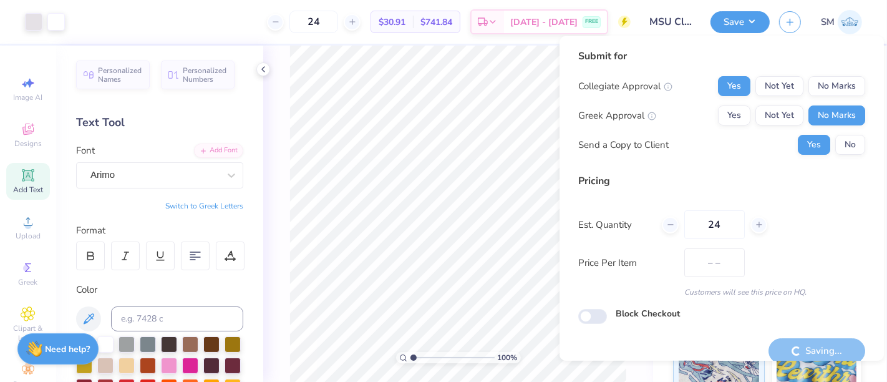
type input "$30.91"
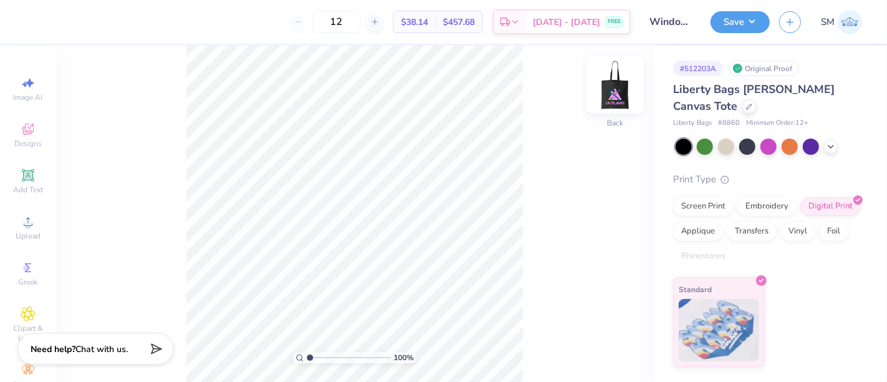
click at [613, 89] on img at bounding box center [615, 85] width 50 height 50
click at [626, 89] on img at bounding box center [615, 85] width 50 height 50
drag, startPoint x: 309, startPoint y: 356, endPoint x: 323, endPoint y: 359, distance: 14.0
type input "2.58"
click at [323, 359] on input "range" at bounding box center [349, 357] width 84 height 11
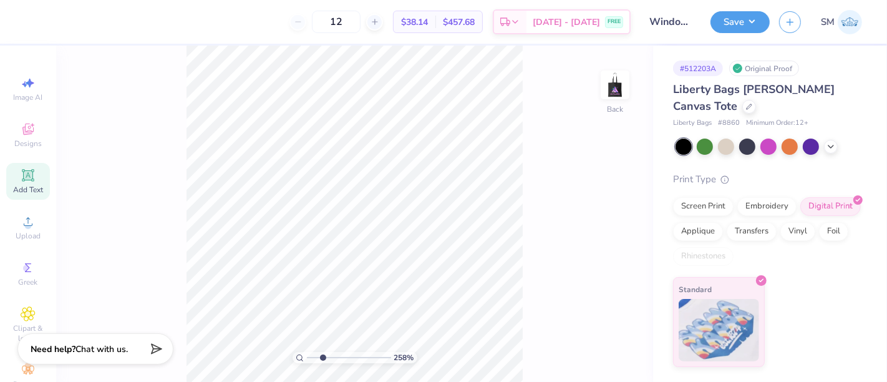
click at [26, 173] on icon at bounding box center [27, 174] width 9 height 9
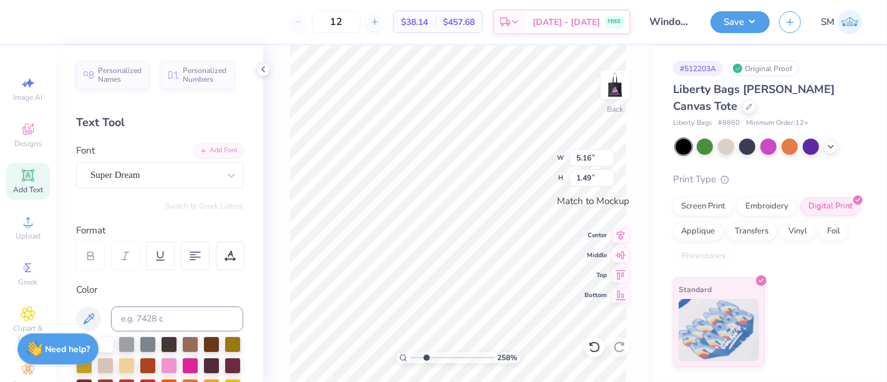
scroll to position [11, 1]
type textarea "®"
click at [139, 170] on div "Super Dream" at bounding box center [154, 174] width 131 height 19
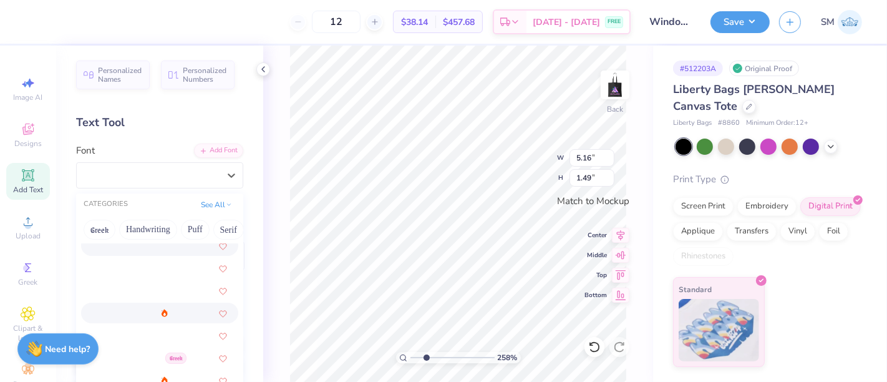
scroll to position [346, 0]
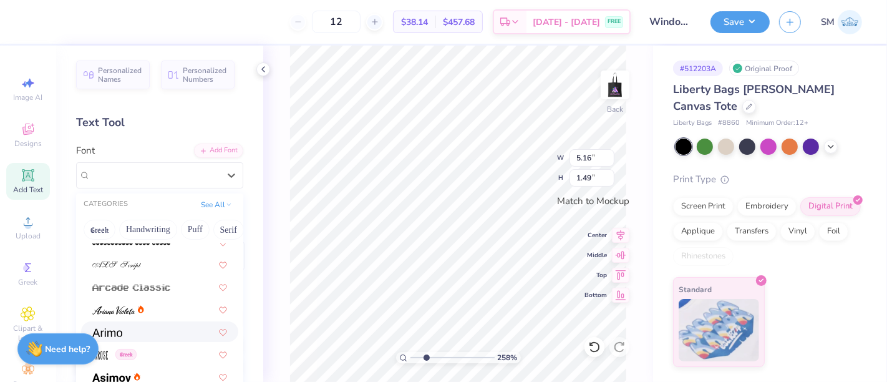
click at [135, 333] on div at bounding box center [159, 331] width 135 height 13
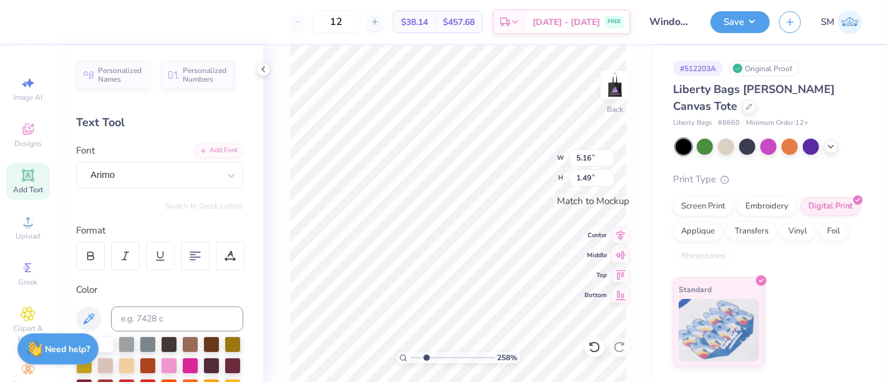
click at [271, 19] on div "12 $38.14 Per Item $457.68 Total Est. Delivery [DATE] - [DATE] FREE" at bounding box center [332, 22] width 596 height 44
type input "1.50"
type input "0.32"
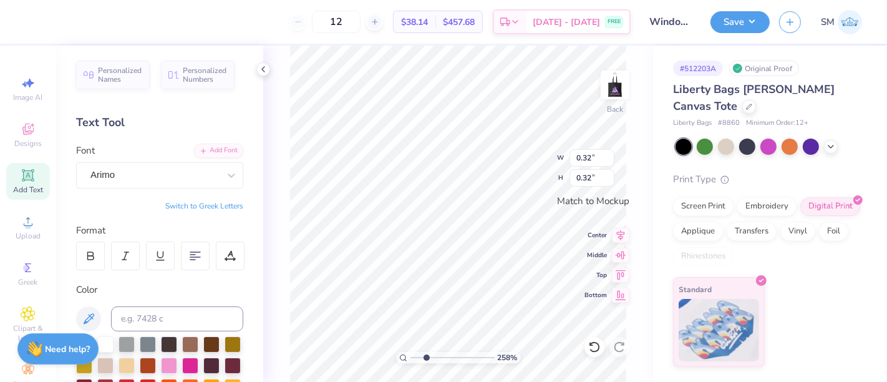
type input "0.26"
drag, startPoint x: 427, startPoint y: 357, endPoint x: 440, endPoint y: 356, distance: 13.1
type input "4.23"
click at [440, 356] on input "range" at bounding box center [453, 357] width 84 height 11
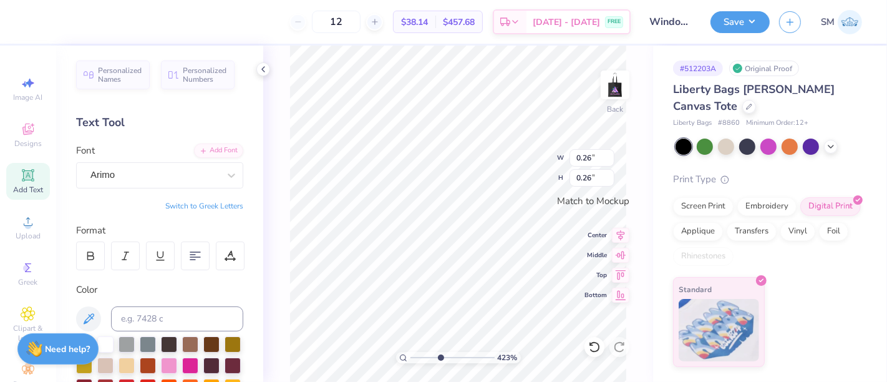
type input "0.20"
type input "0.14"
drag, startPoint x: 436, startPoint y: 358, endPoint x: 427, endPoint y: 360, distance: 8.3
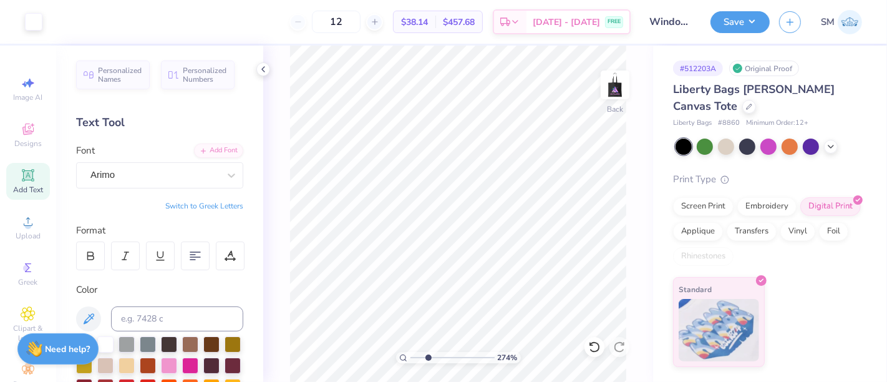
type input "2.74"
click at [427, 360] on input "range" at bounding box center [453, 357] width 84 height 11
click at [743, 27] on button "Save" at bounding box center [740, 22] width 59 height 22
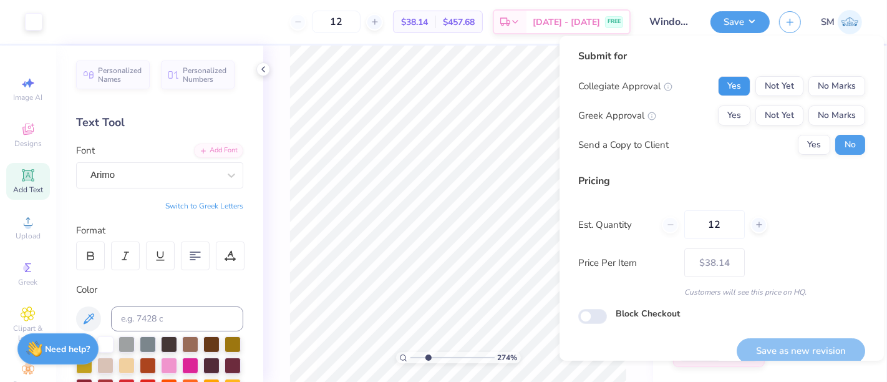
click at [721, 82] on button "Yes" at bounding box center [734, 86] width 32 height 20
click at [833, 120] on button "No Marks" at bounding box center [837, 115] width 57 height 20
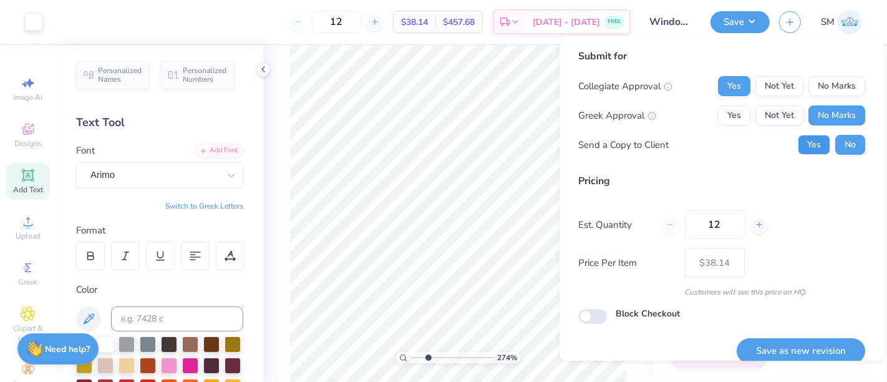
click at [799, 143] on button "Yes" at bounding box center [814, 145] width 32 height 20
click at [807, 351] on button "Save as new revision" at bounding box center [801, 351] width 129 height 26
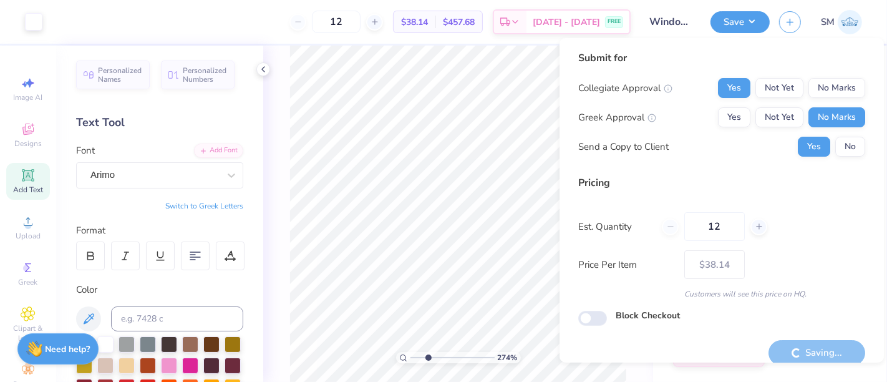
scroll to position [14, 0]
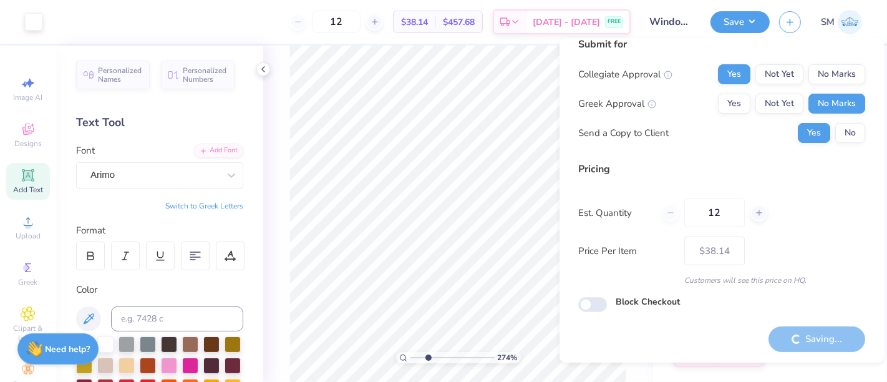
type input "– –"
